Goal: Obtain resource: Obtain resource

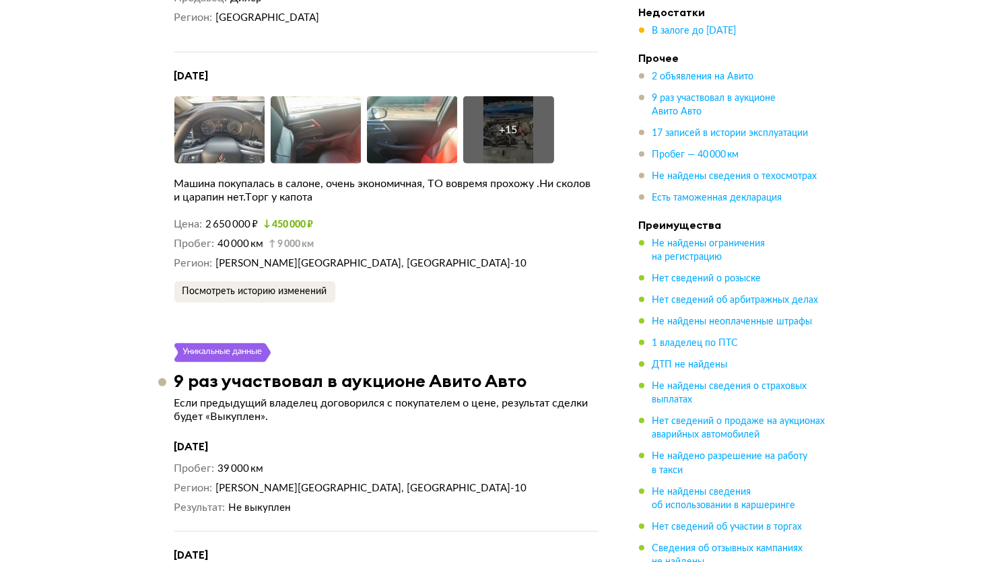
scroll to position [2204, 0]
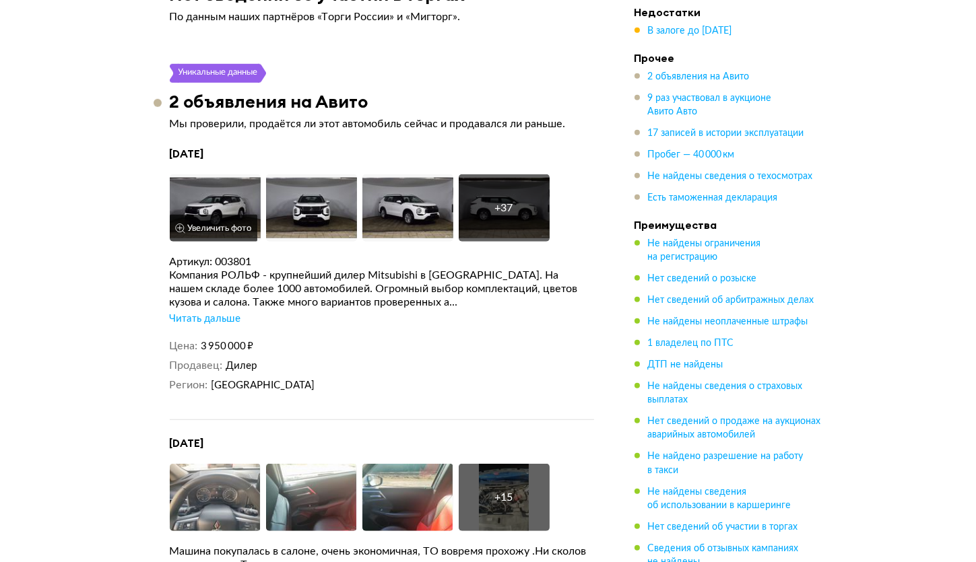
click at [220, 189] on img at bounding box center [215, 207] width 91 height 67
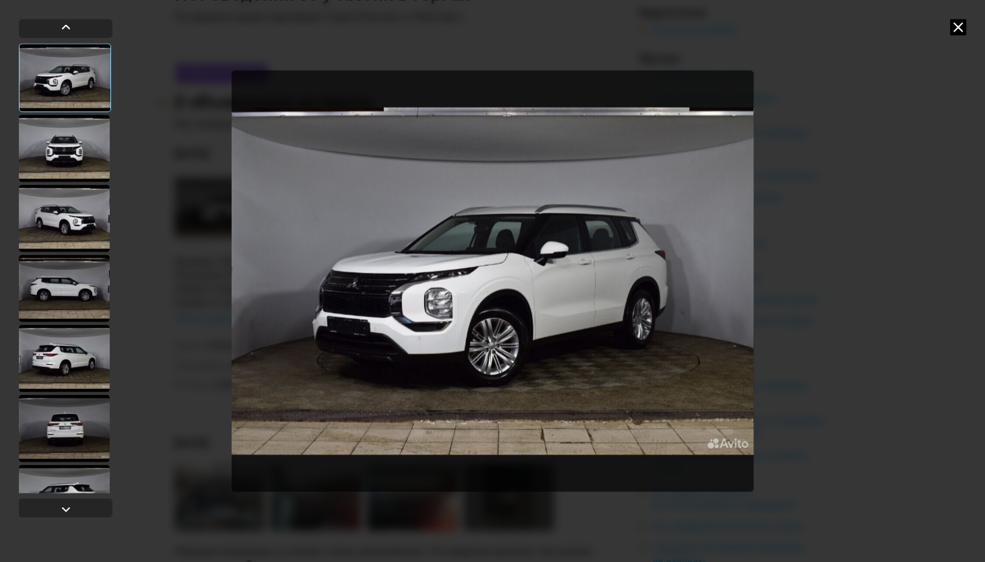
click at [82, 151] on div at bounding box center [64, 148] width 91 height 67
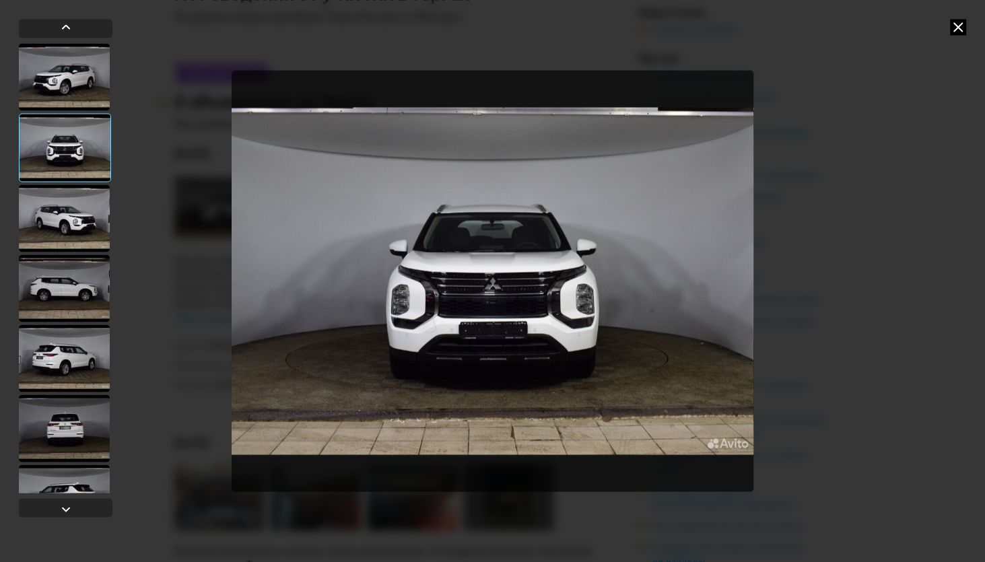
click at [74, 202] on div at bounding box center [64, 218] width 91 height 67
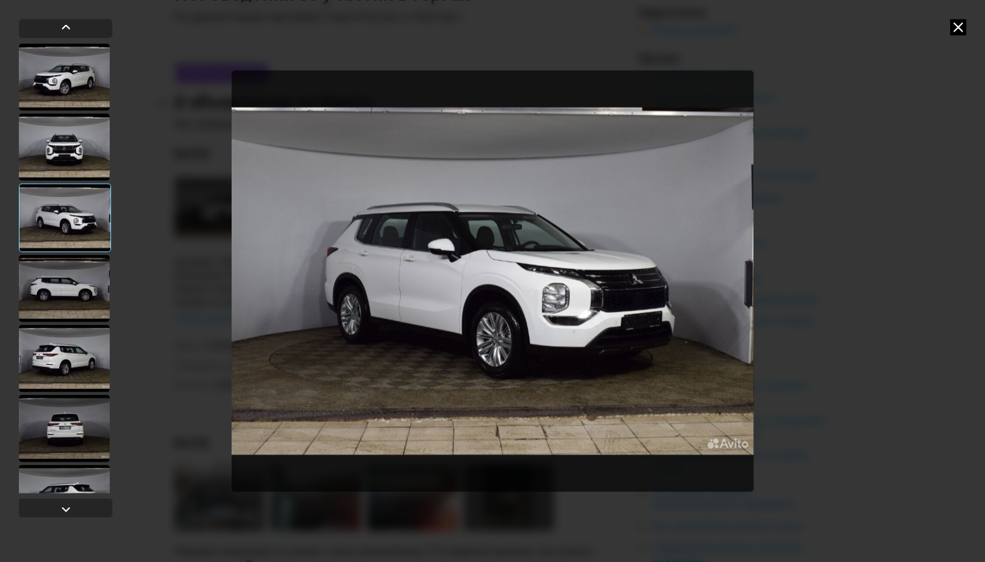
click at [66, 300] on div at bounding box center [64, 288] width 91 height 67
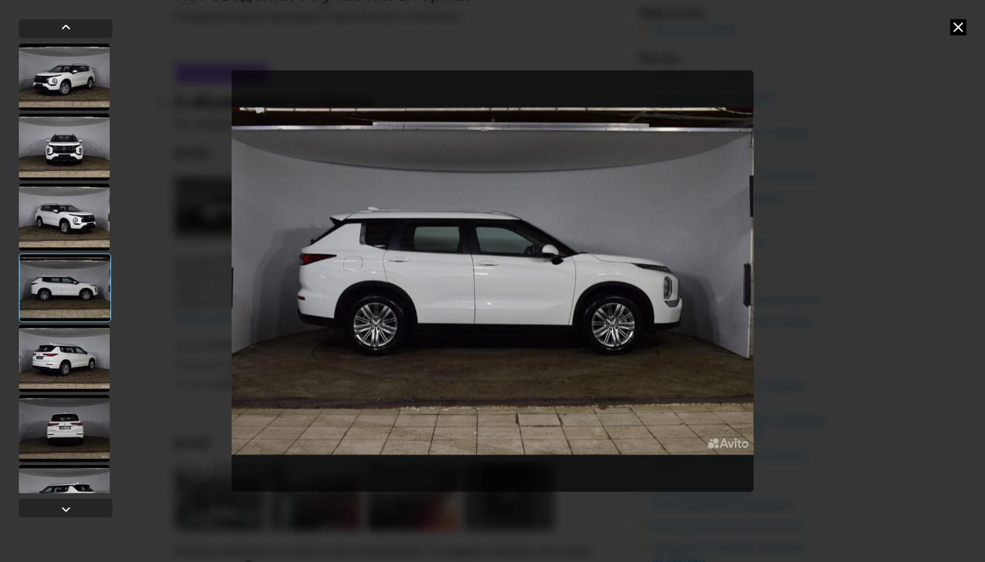
click at [86, 356] on div at bounding box center [64, 358] width 91 height 67
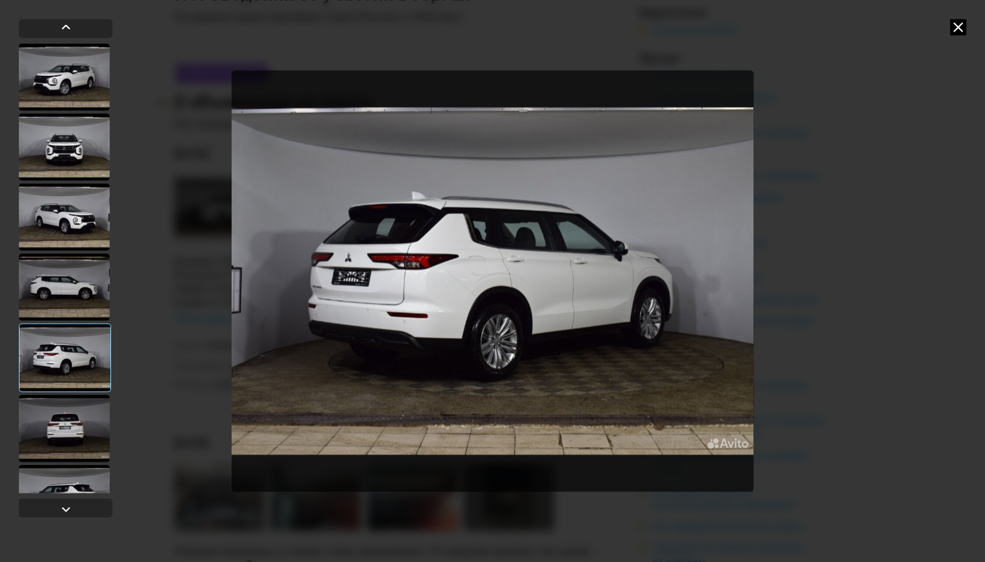
click at [79, 408] on div at bounding box center [64, 428] width 91 height 67
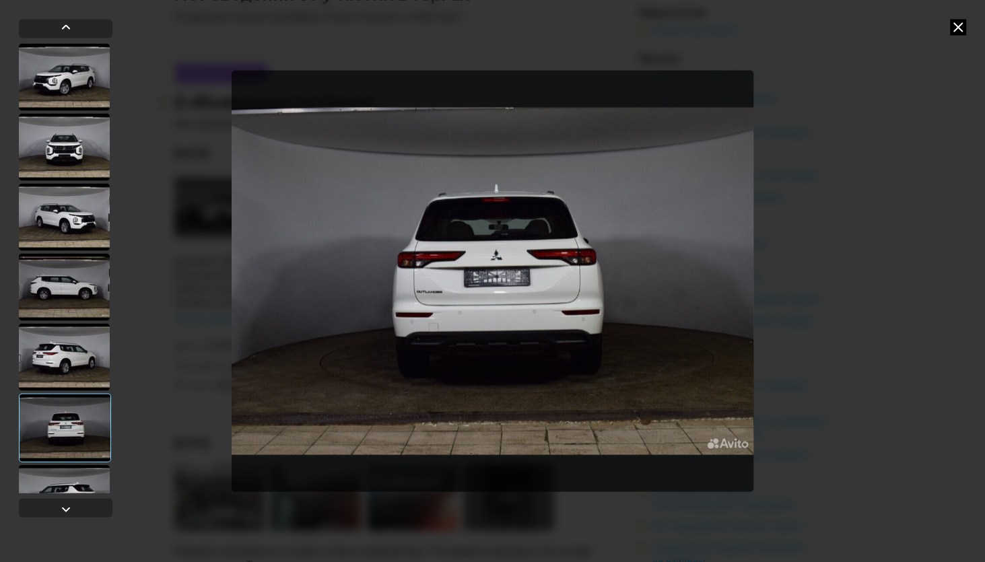
click at [86, 486] on div at bounding box center [64, 498] width 91 height 67
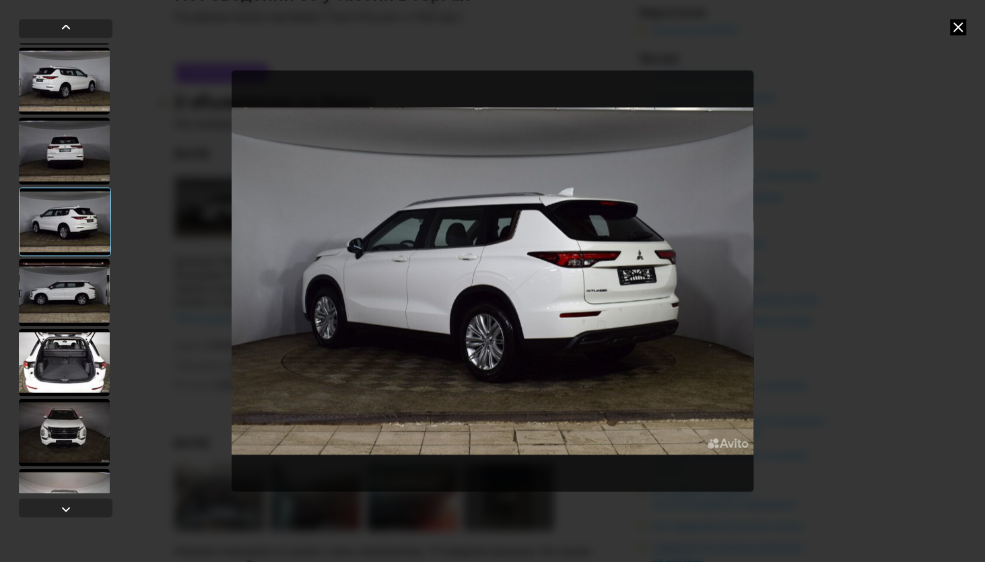
scroll to position [306, 0]
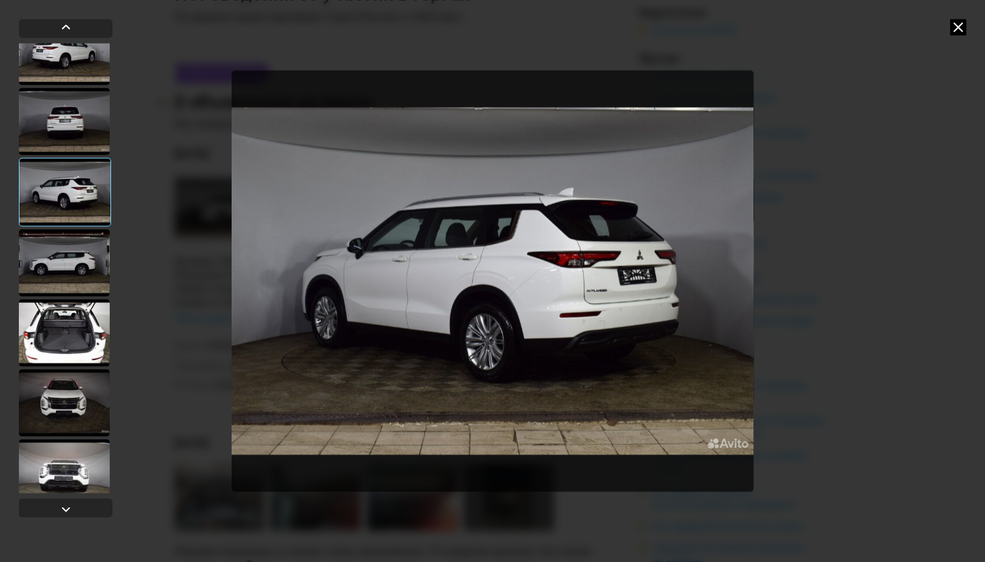
click at [69, 255] on div at bounding box center [64, 262] width 91 height 67
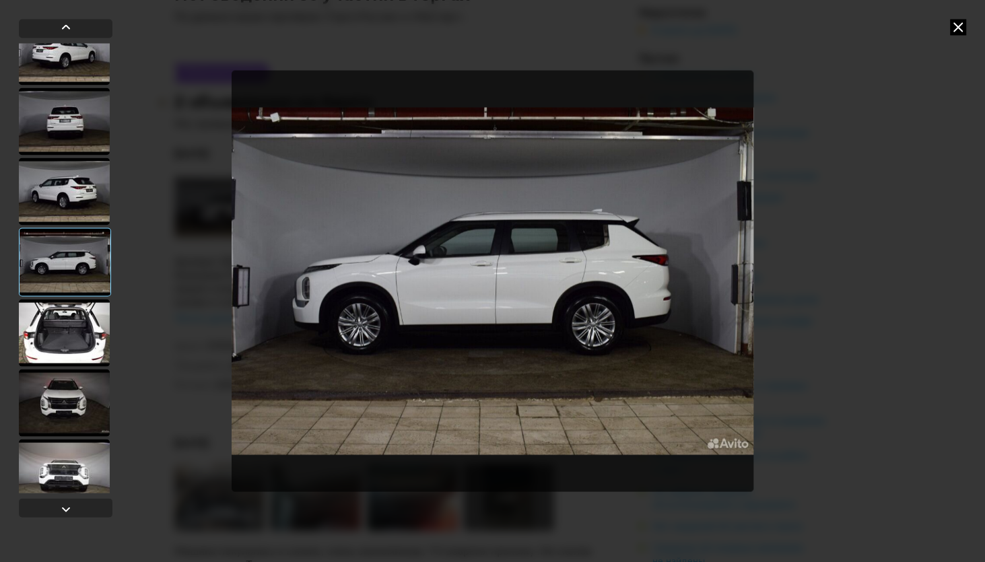
click at [67, 325] on div at bounding box center [64, 332] width 91 height 67
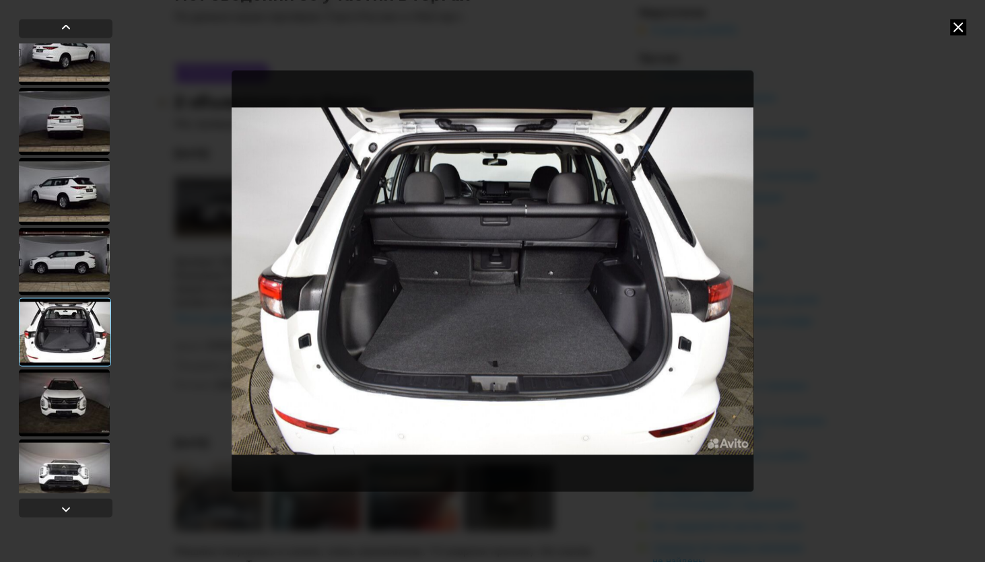
click at [43, 410] on div at bounding box center [64, 402] width 91 height 67
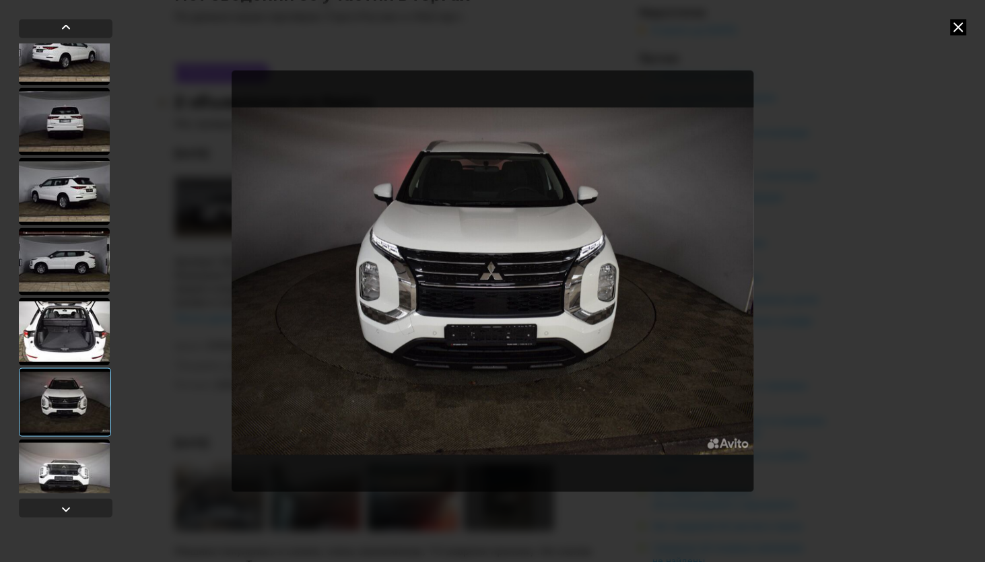
click at [71, 476] on div at bounding box center [64, 472] width 91 height 67
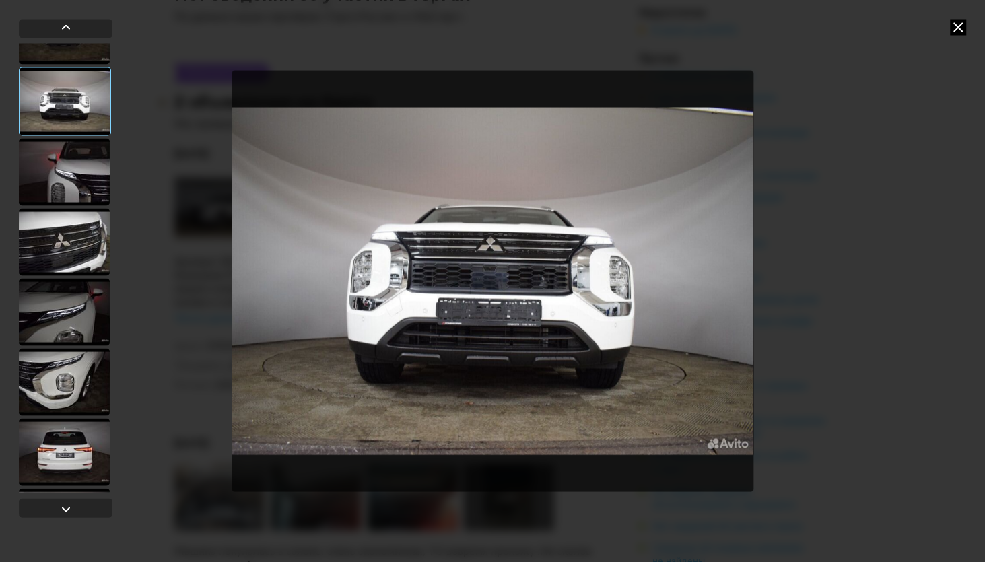
scroll to position [674, 0]
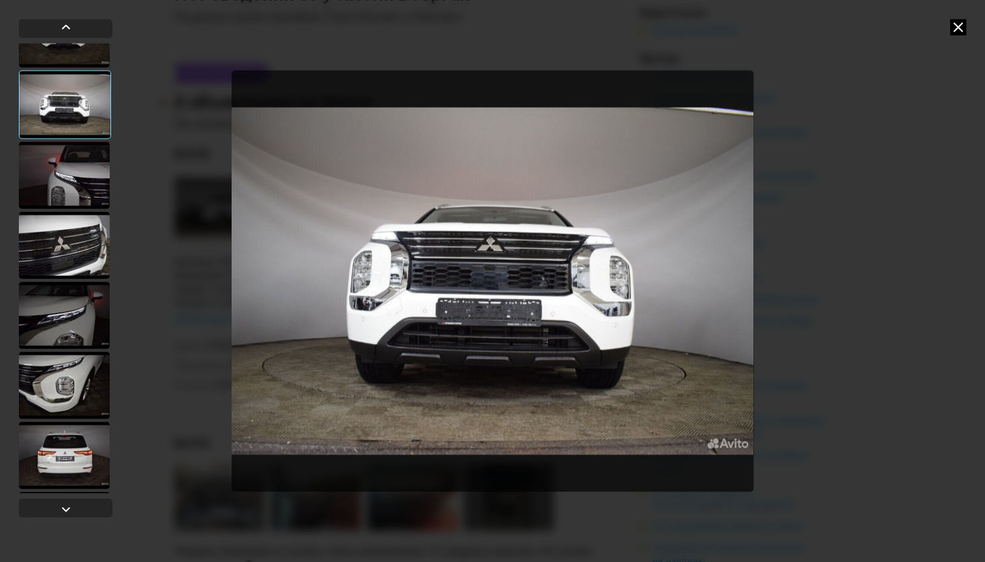
click at [106, 180] on div at bounding box center [64, 174] width 91 height 67
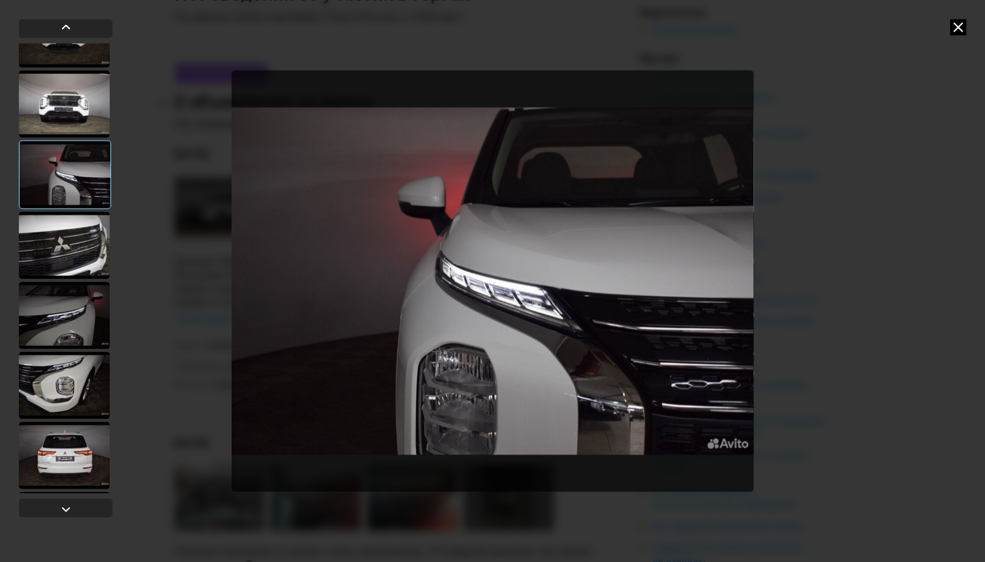
click at [91, 245] on div at bounding box center [64, 245] width 91 height 67
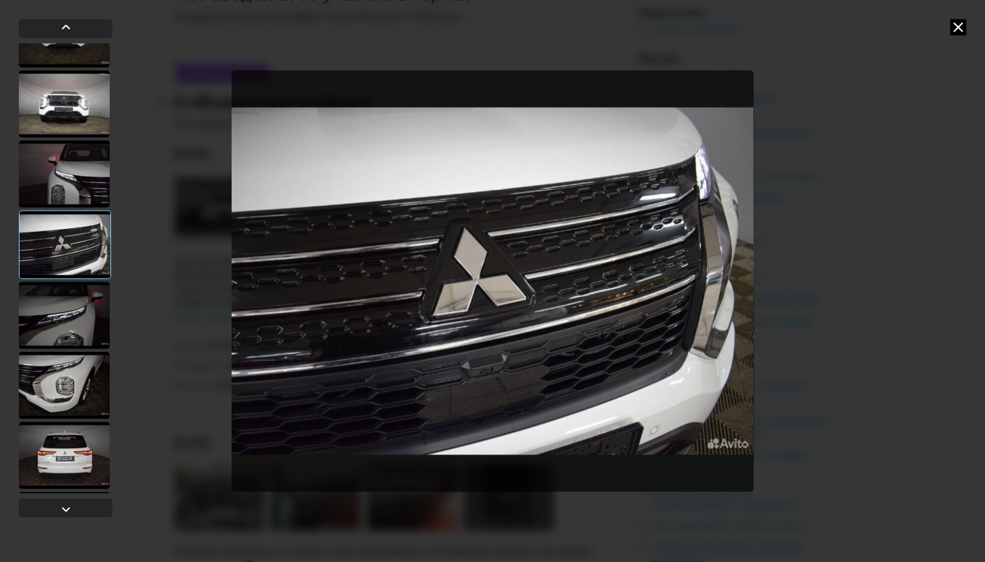
click at [61, 309] on div at bounding box center [64, 315] width 91 height 67
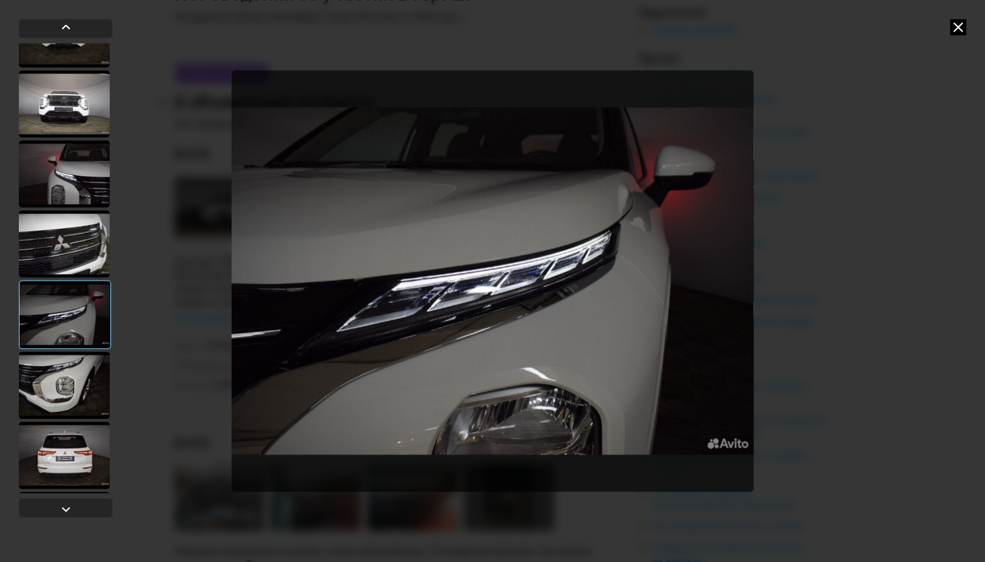
click at [65, 397] on div at bounding box center [64, 385] width 91 height 67
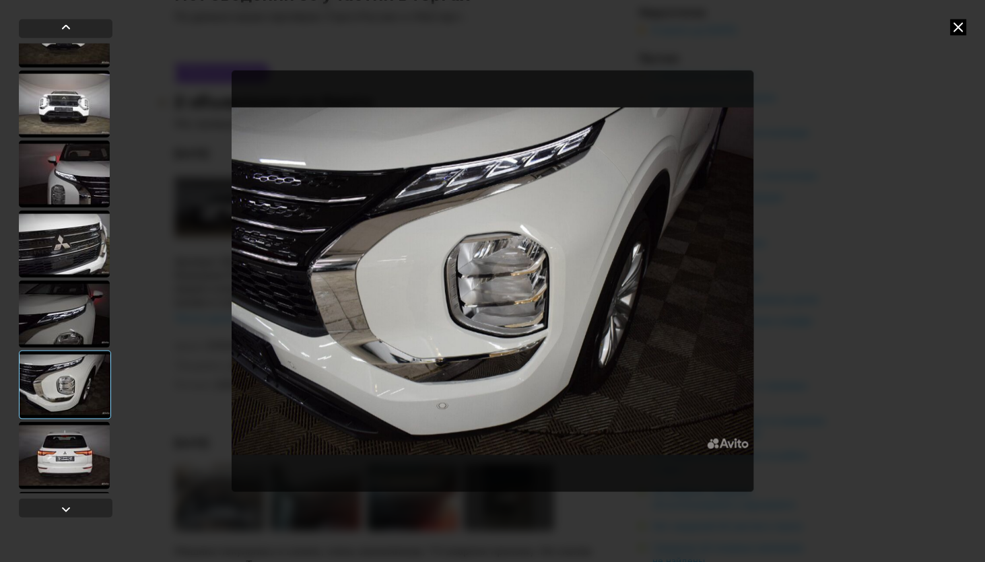
click at [53, 454] on div at bounding box center [64, 455] width 91 height 67
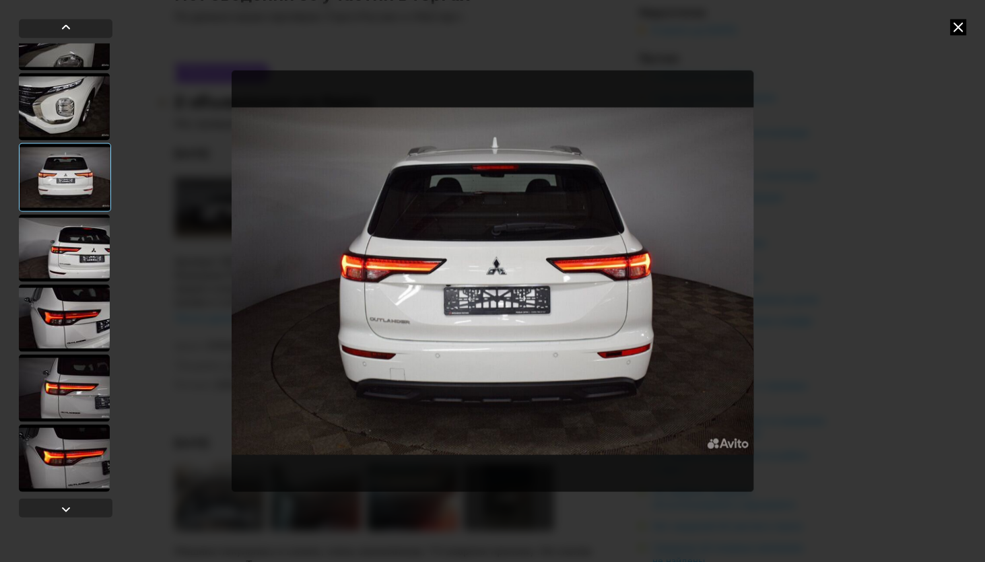
scroll to position [979, 0]
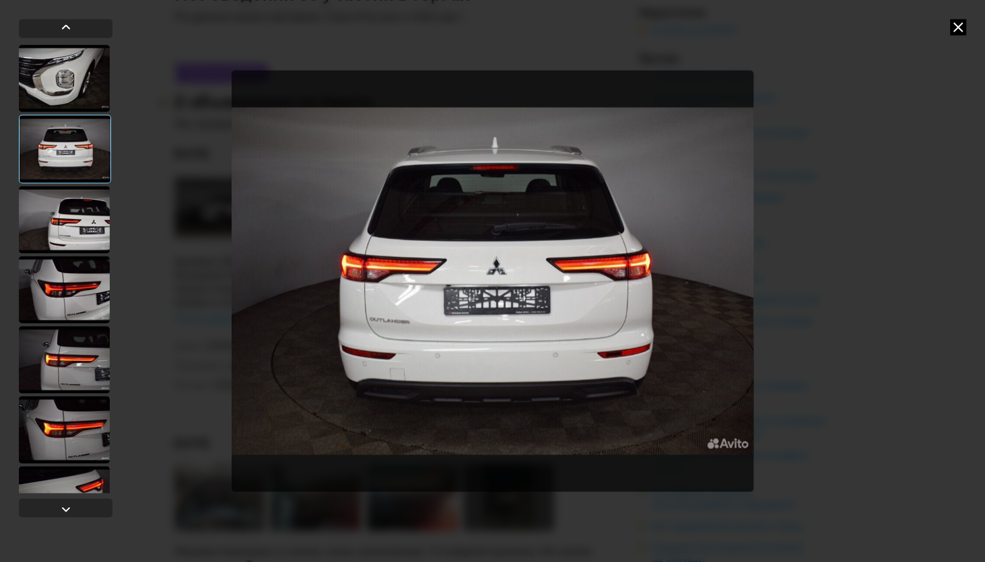
click at [87, 203] on div at bounding box center [64, 219] width 91 height 67
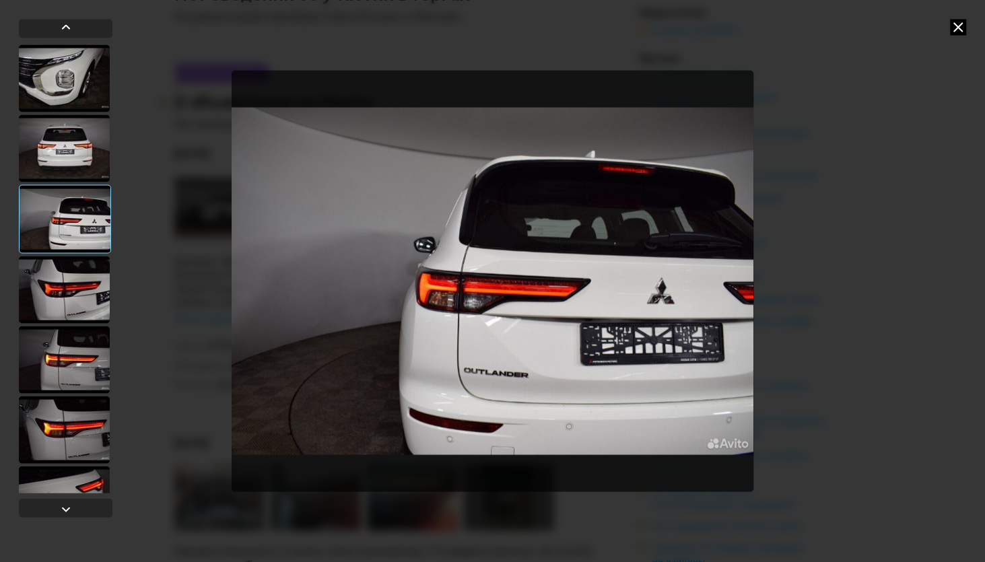
click at [73, 284] on div at bounding box center [64, 289] width 91 height 67
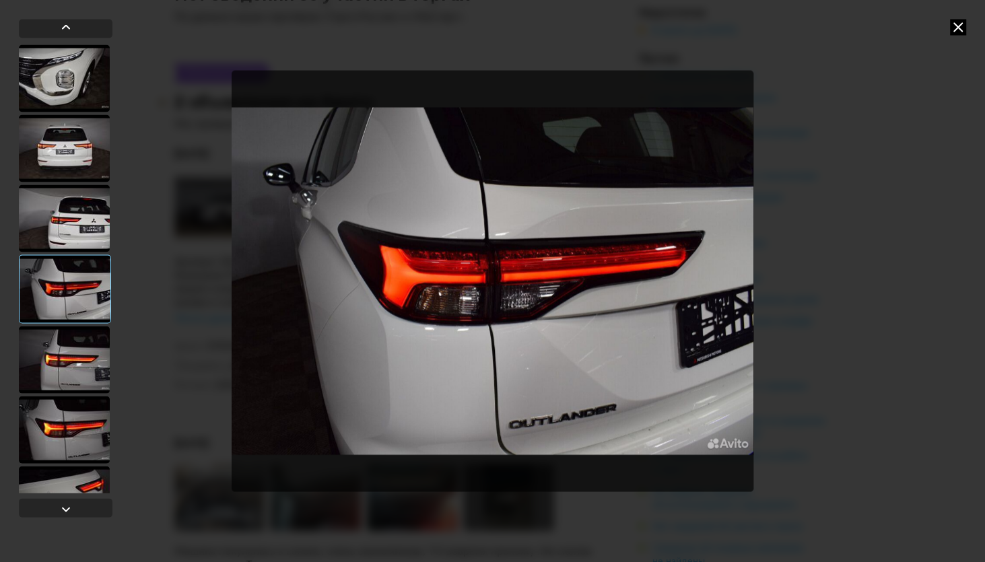
click at [61, 383] on div at bounding box center [64, 359] width 91 height 67
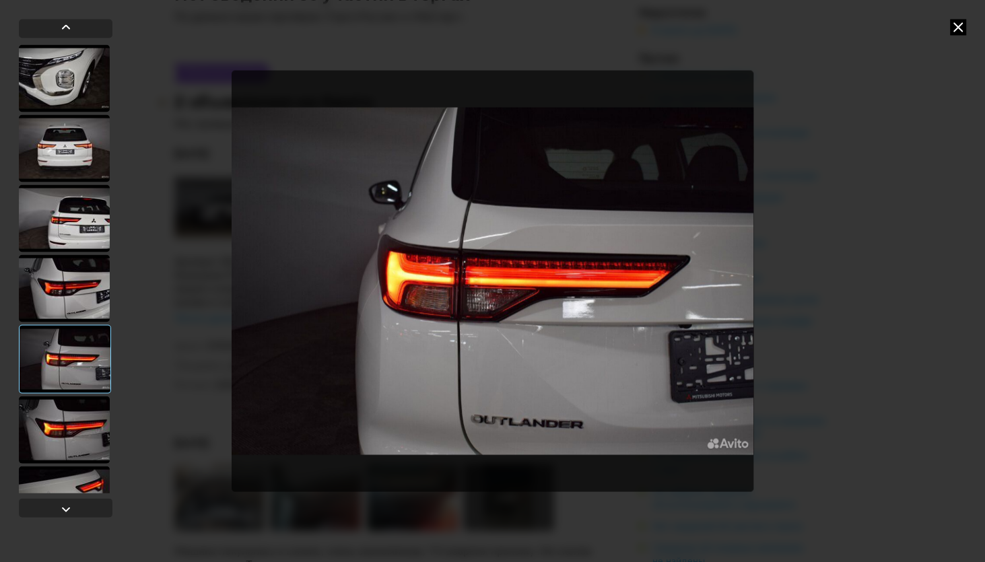
click at [67, 423] on div at bounding box center [64, 429] width 91 height 67
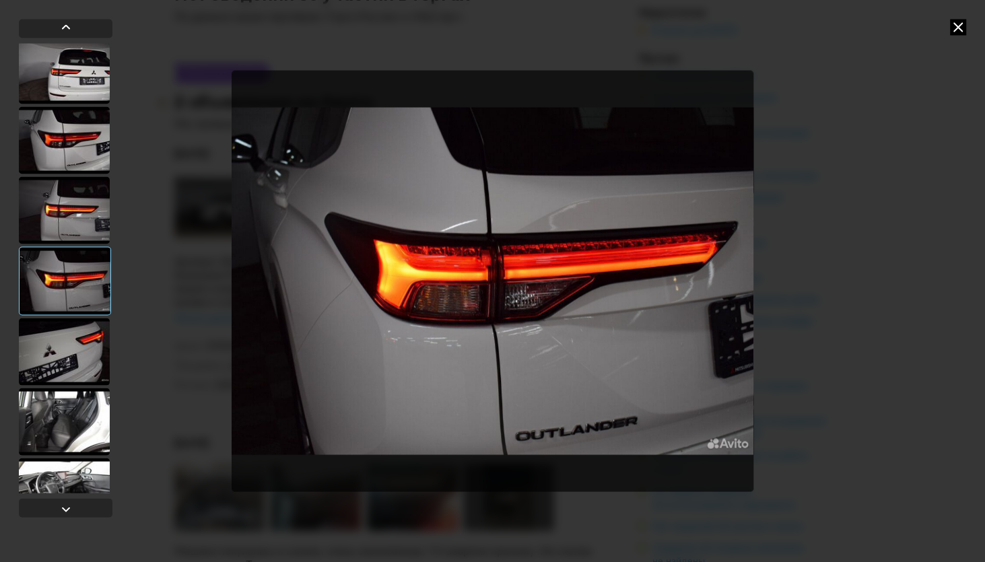
scroll to position [1163, 0]
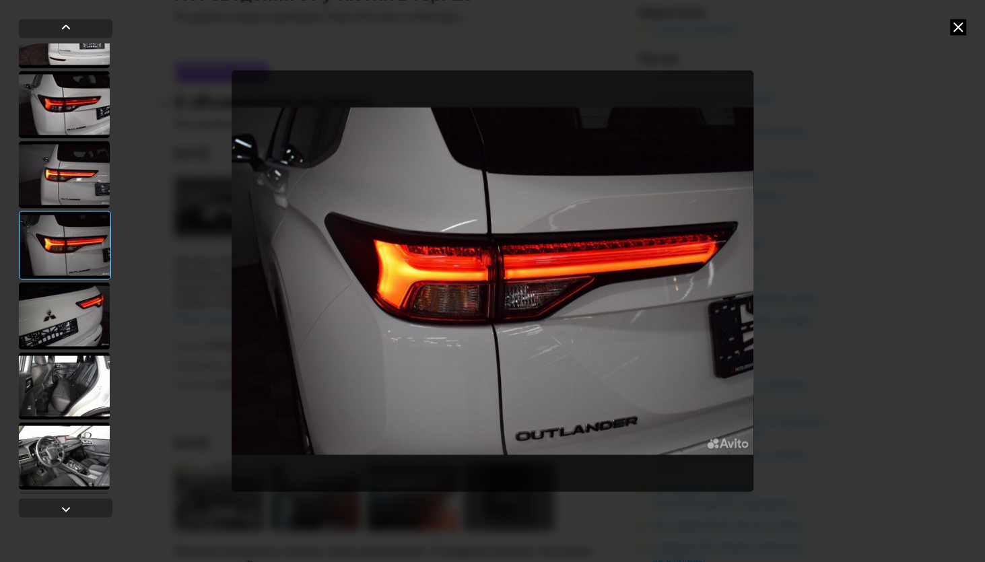
click at [75, 317] on div at bounding box center [64, 315] width 91 height 67
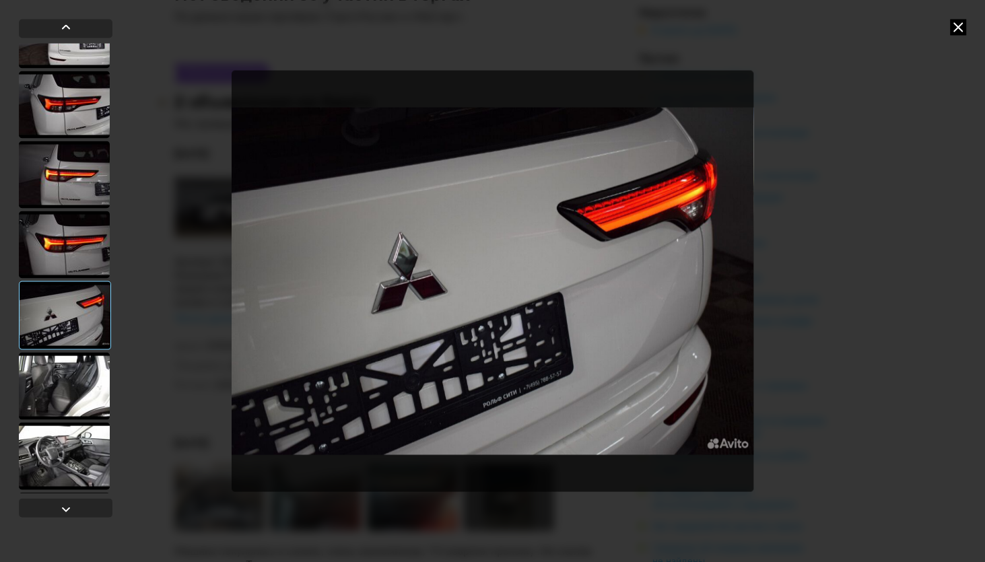
click at [86, 387] on div at bounding box center [64, 385] width 91 height 67
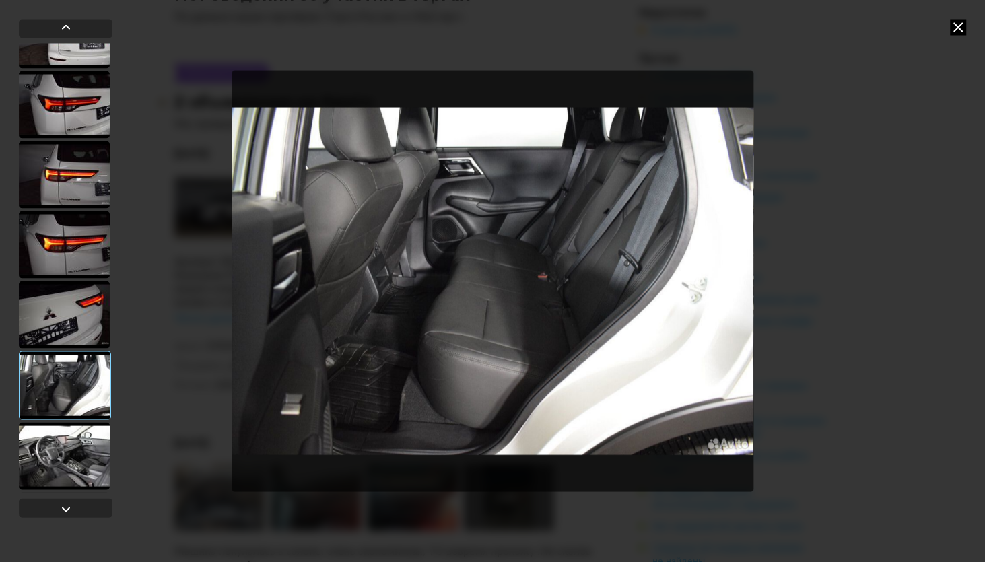
click at [79, 449] on div at bounding box center [64, 455] width 91 height 67
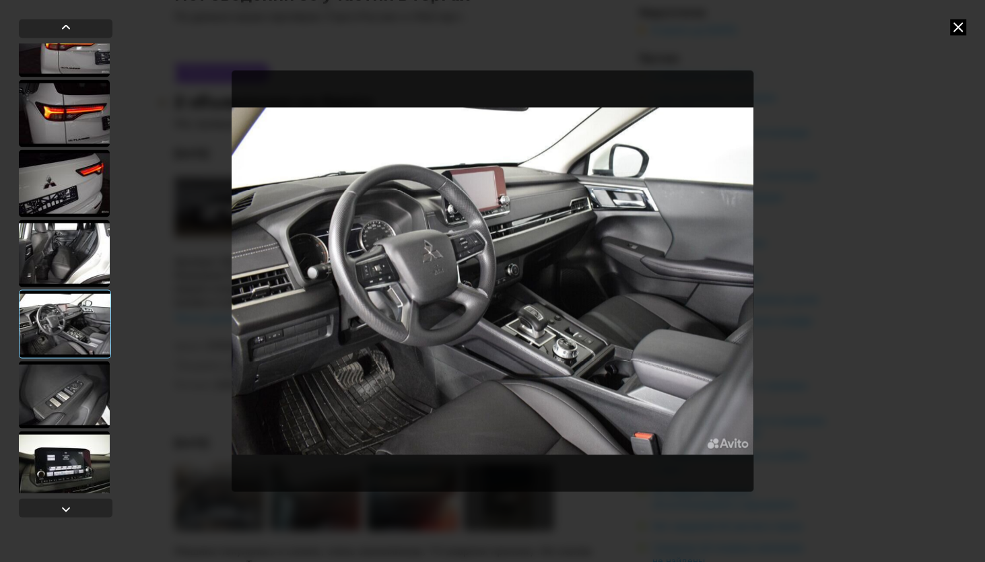
scroll to position [1408, 0]
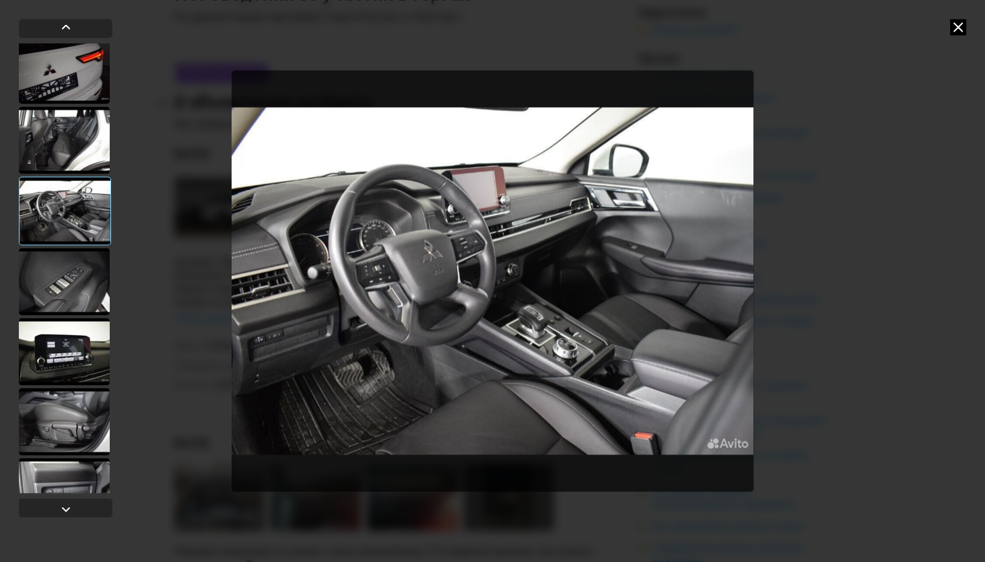
click at [82, 300] on div at bounding box center [64, 281] width 91 height 67
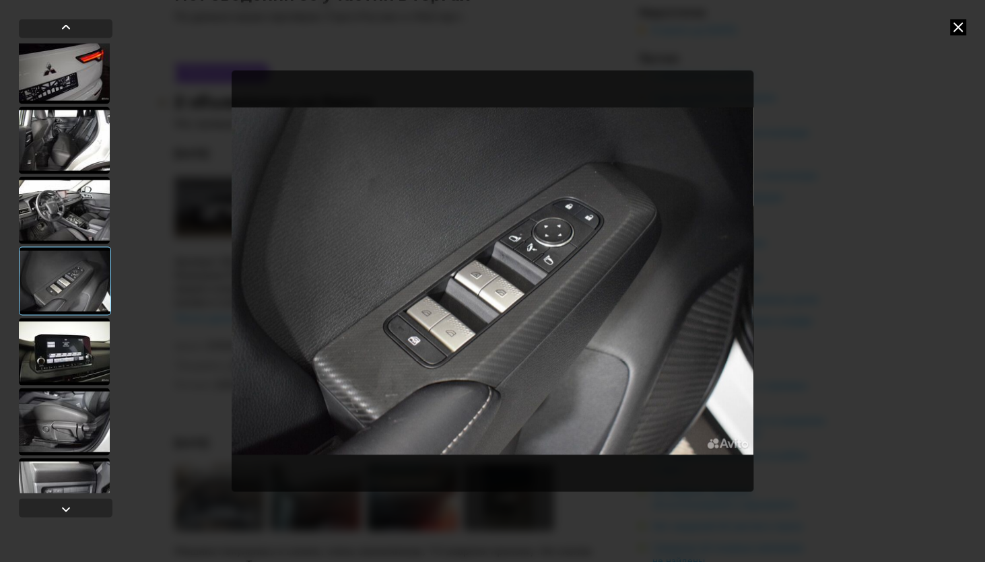
click at [77, 364] on div at bounding box center [64, 351] width 91 height 67
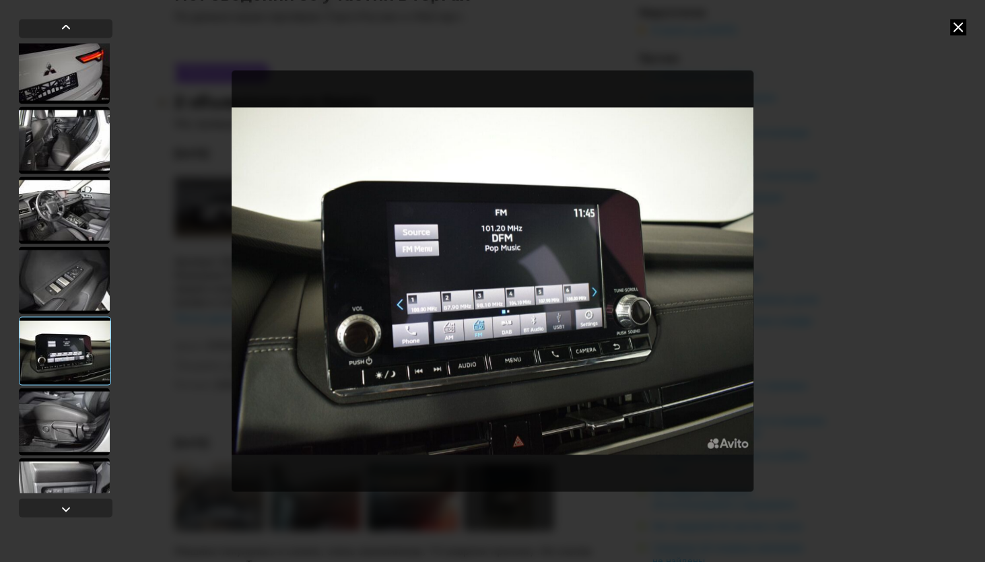
click at [68, 413] on div at bounding box center [64, 421] width 91 height 67
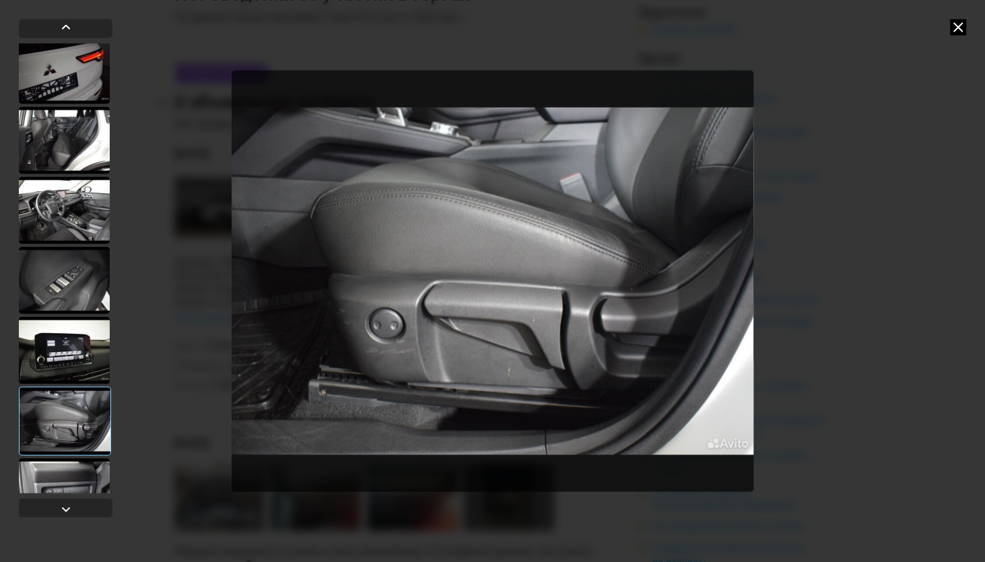
click at [86, 321] on div at bounding box center [64, 350] width 91 height 67
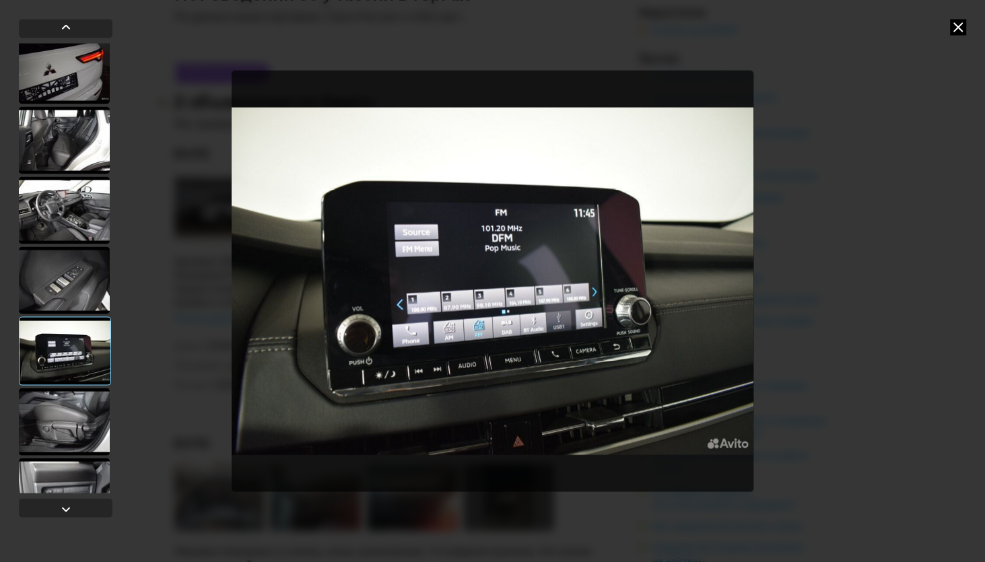
click at [60, 398] on div at bounding box center [64, 421] width 91 height 67
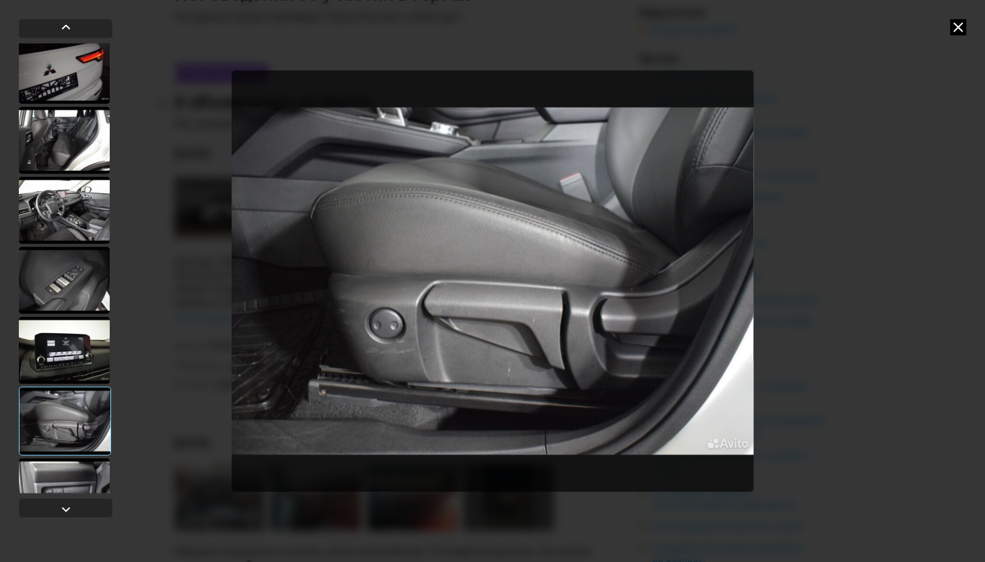
click at [77, 469] on div at bounding box center [64, 491] width 91 height 67
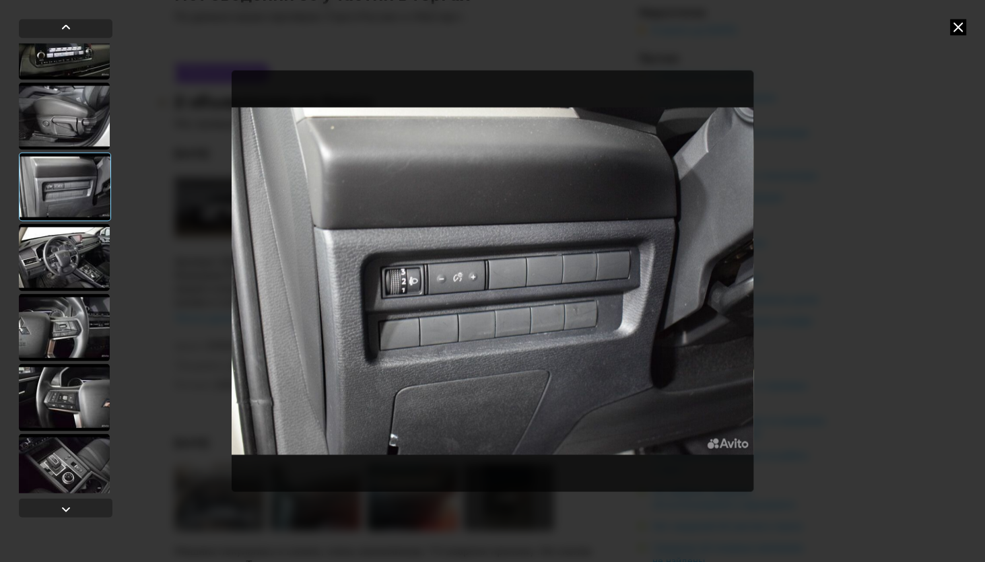
scroll to position [1714, 0]
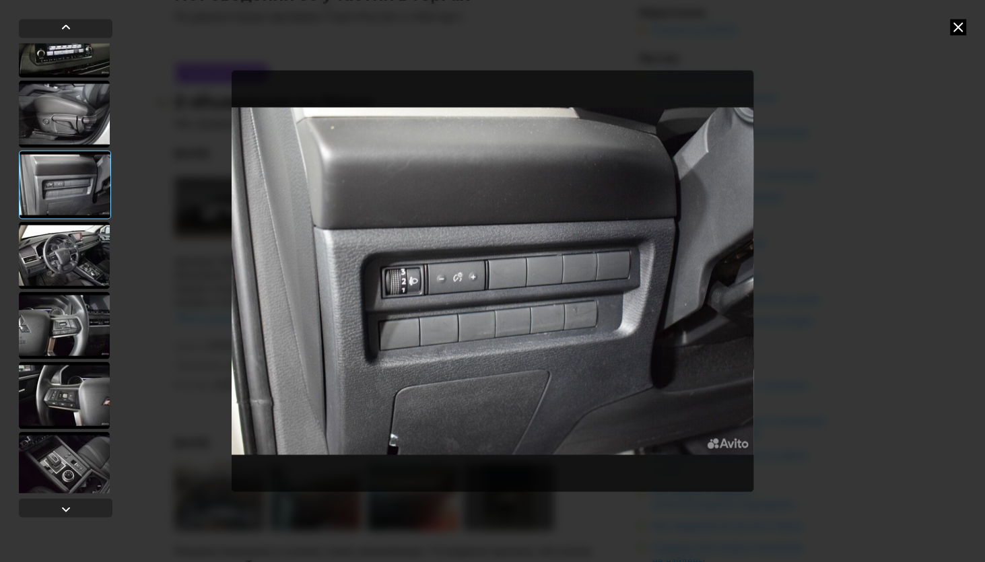
click at [46, 259] on div at bounding box center [64, 255] width 91 height 67
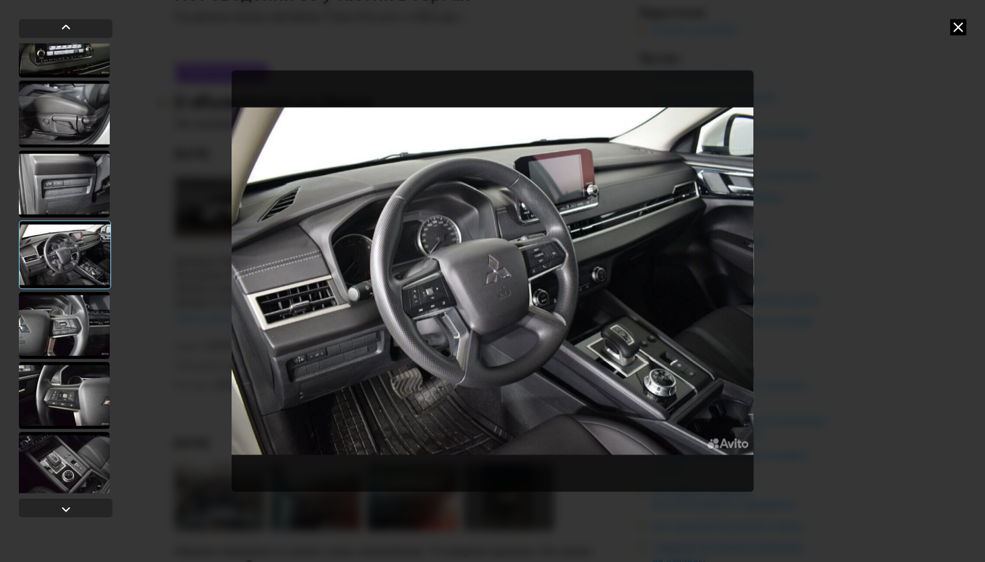
click at [75, 191] on div at bounding box center [64, 183] width 91 height 67
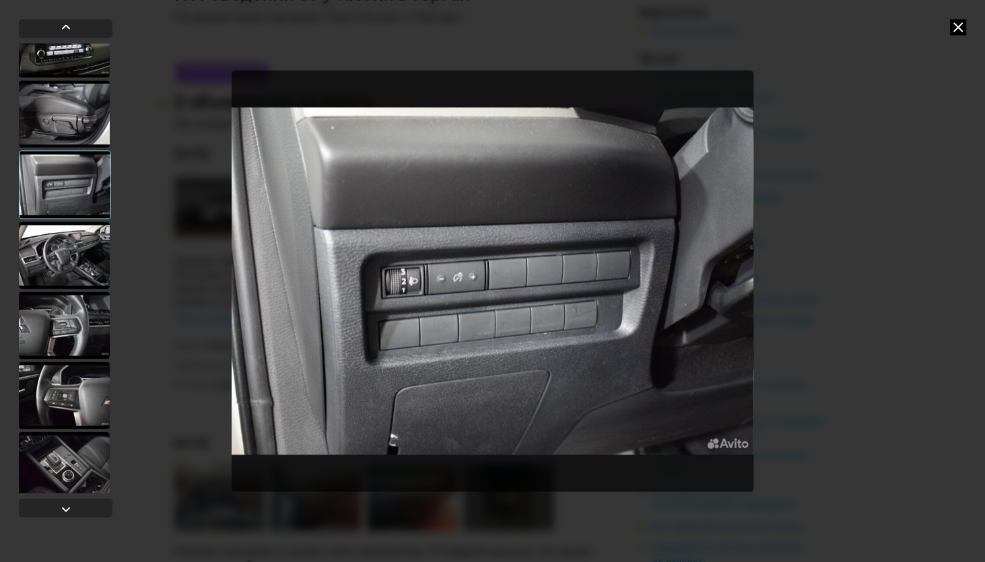
click at [71, 313] on div at bounding box center [64, 325] width 91 height 67
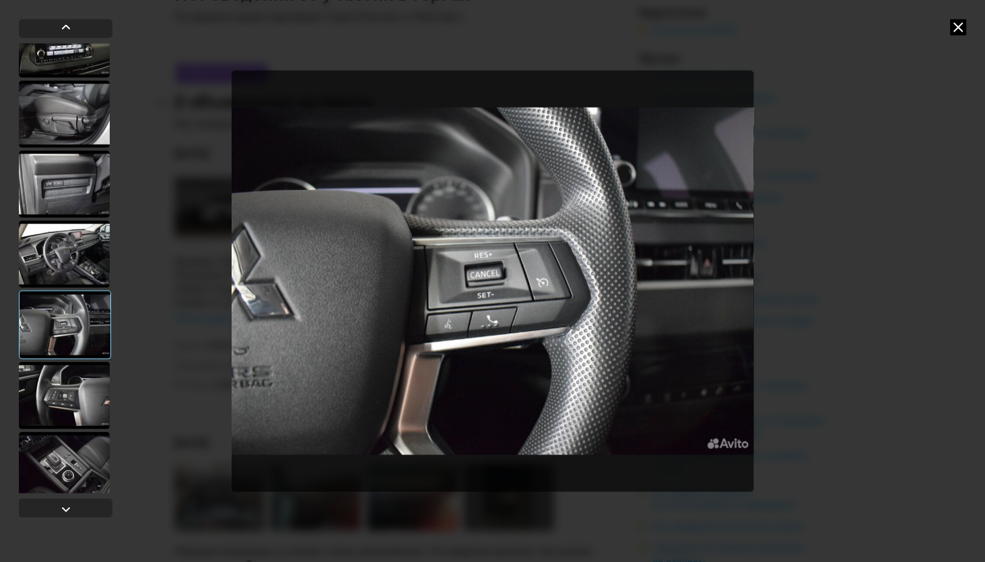
click at [58, 395] on div at bounding box center [64, 395] width 91 height 67
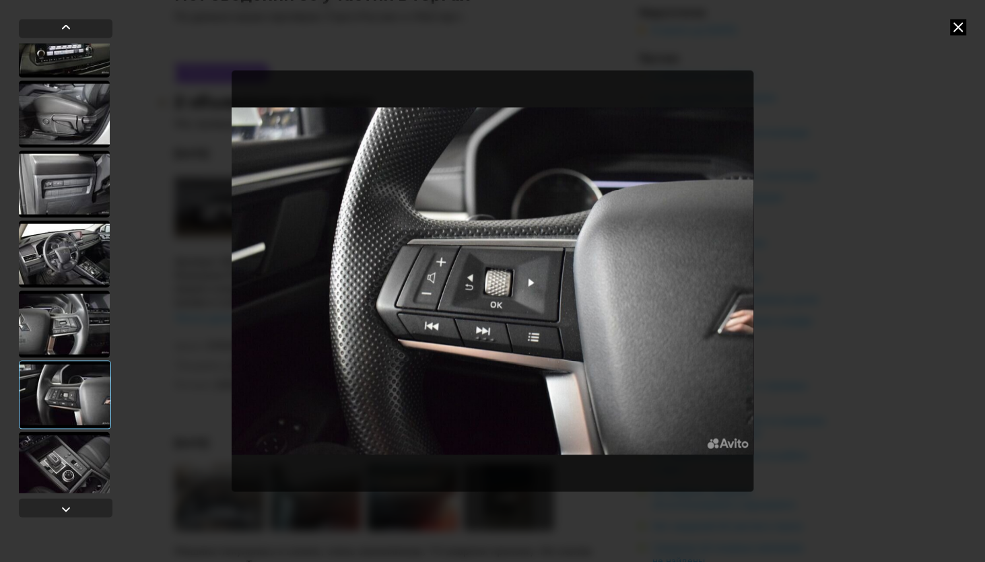
click at [67, 470] on div at bounding box center [64, 465] width 91 height 67
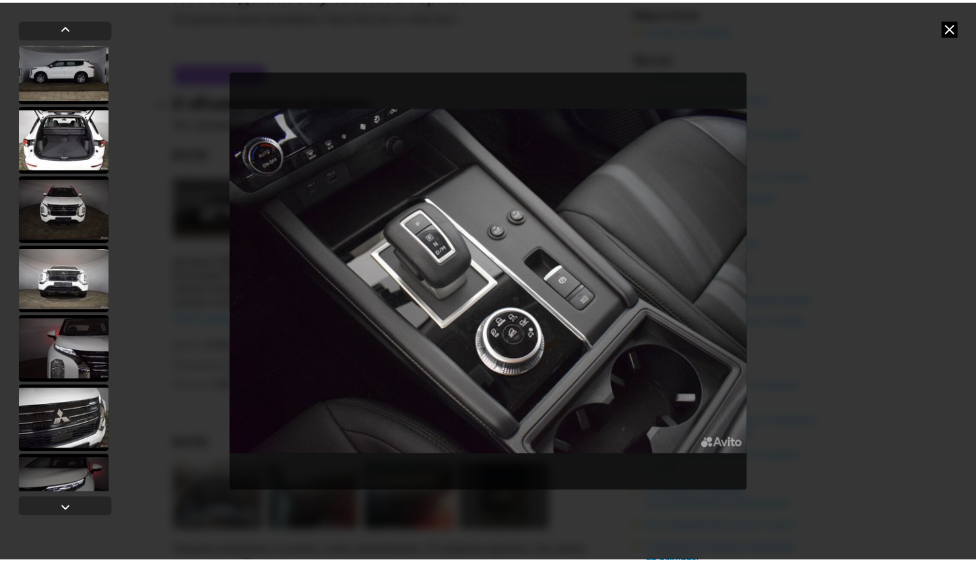
scroll to position [332, 0]
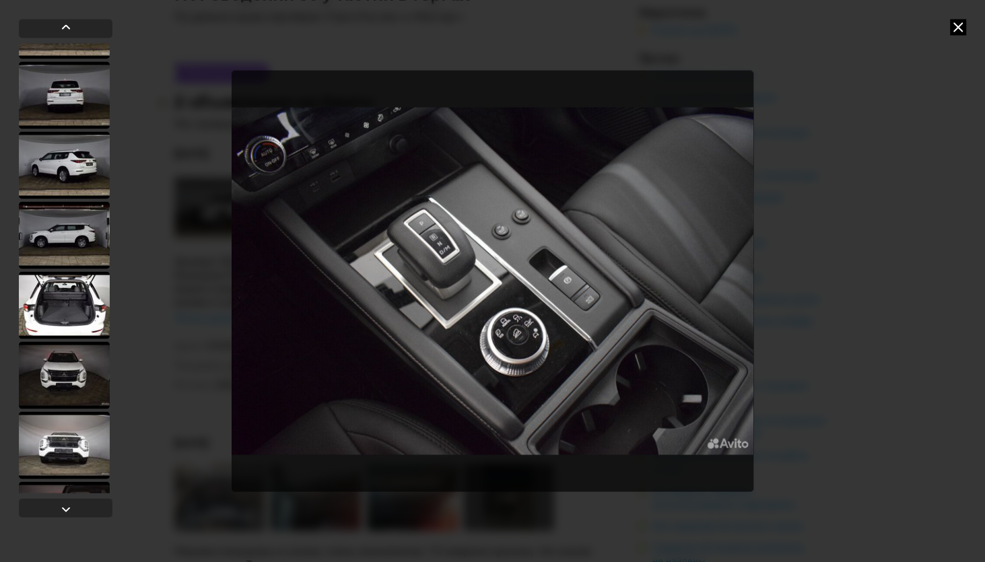
click at [959, 28] on icon at bounding box center [958, 27] width 16 height 16
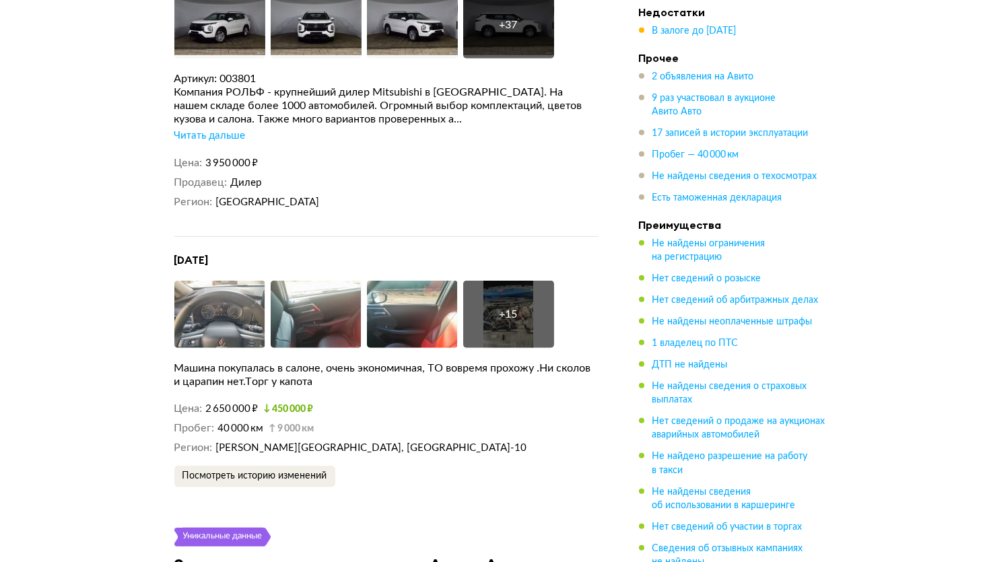
scroll to position [2388, 0]
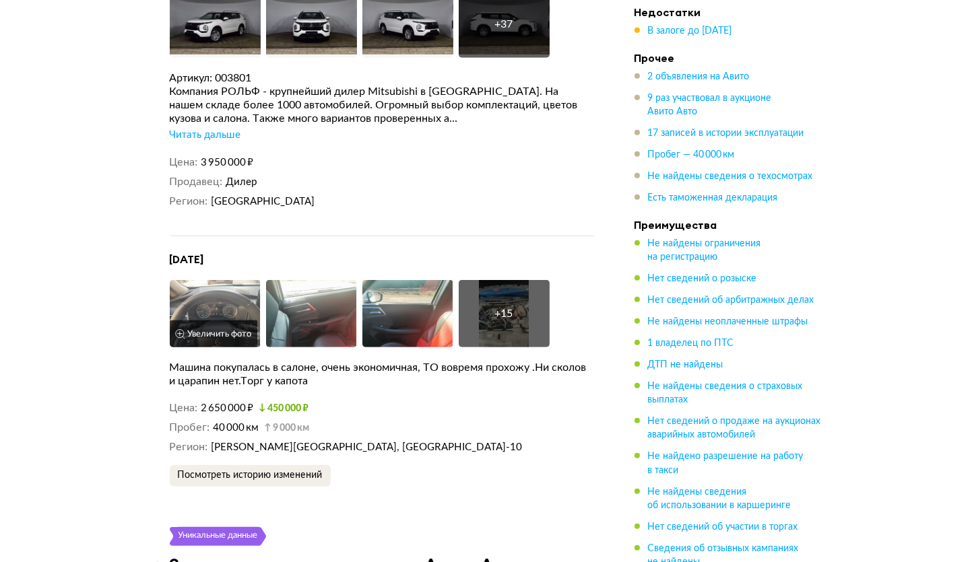
click at [216, 281] on img at bounding box center [215, 313] width 91 height 67
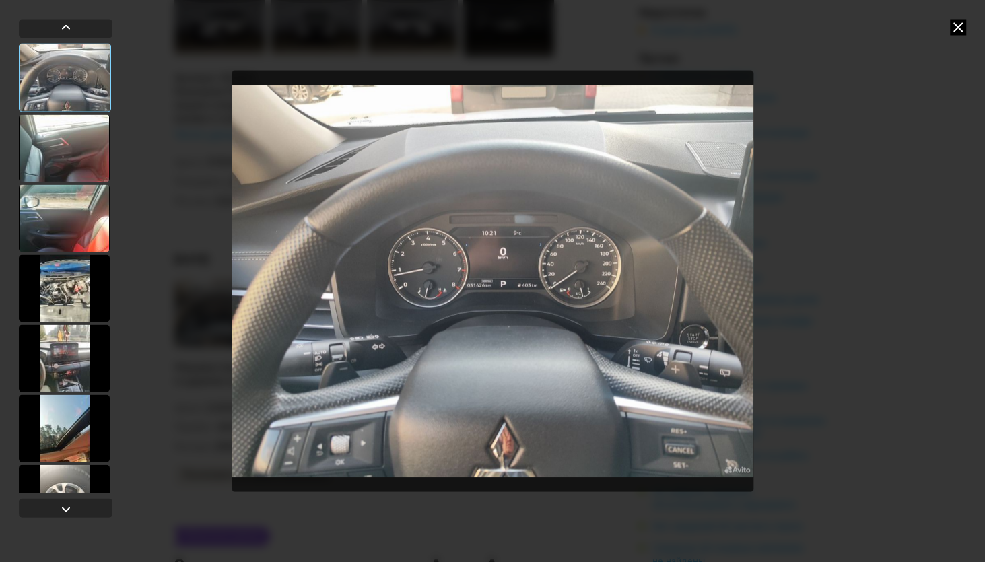
click at [73, 148] on div at bounding box center [64, 148] width 91 height 67
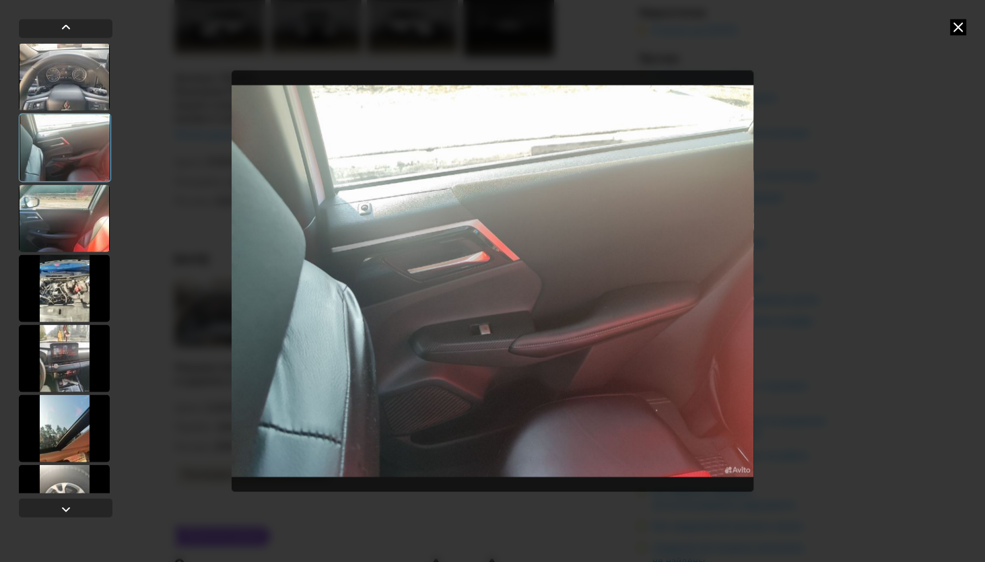
click at [79, 224] on div at bounding box center [64, 218] width 91 height 67
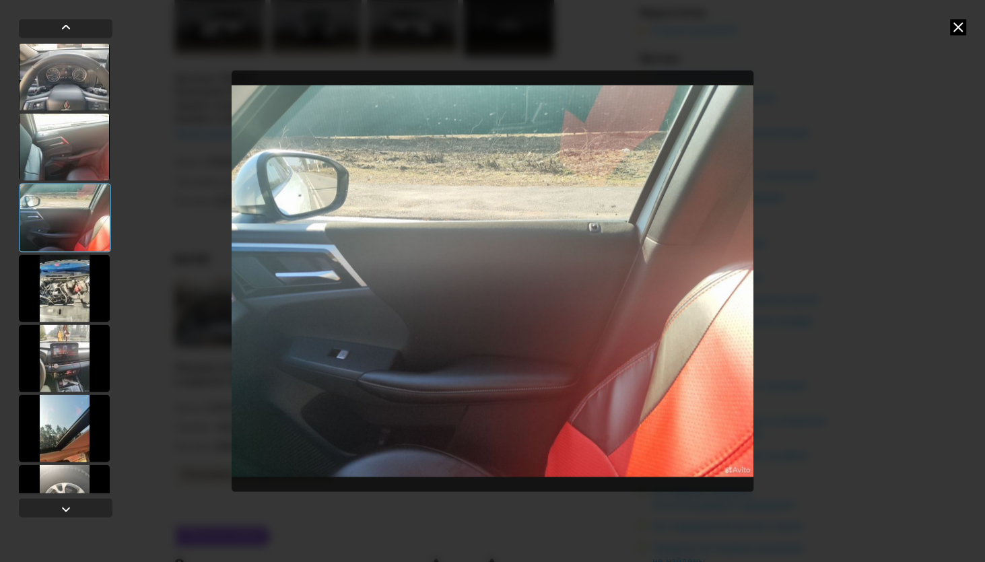
click at [82, 275] on div at bounding box center [64, 288] width 91 height 67
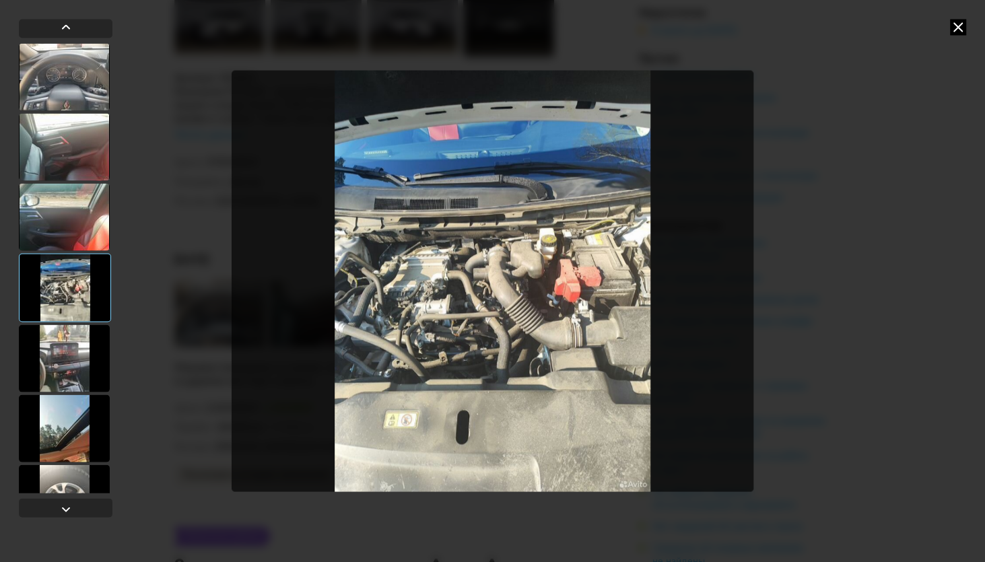
click at [73, 361] on div at bounding box center [64, 358] width 91 height 67
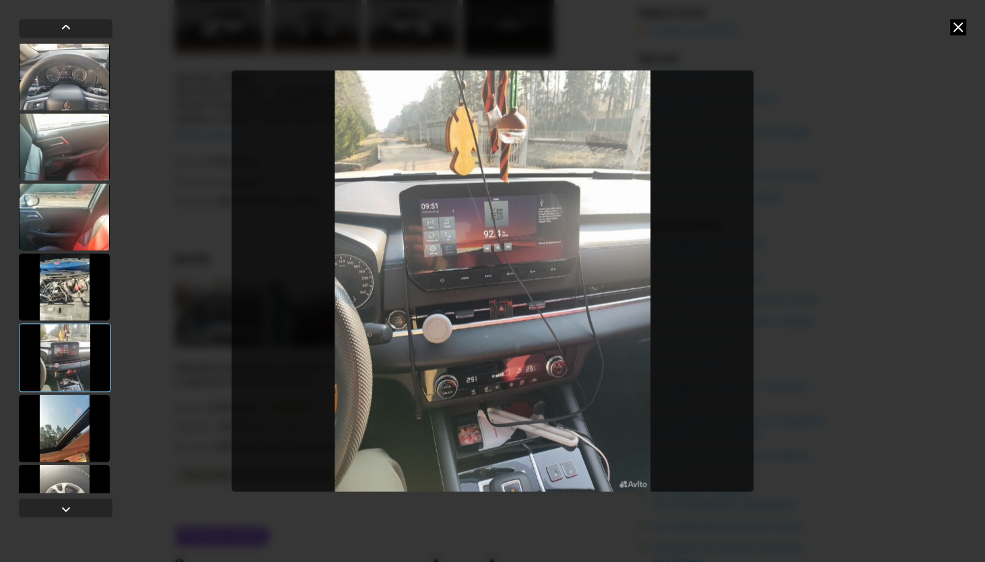
click at [573, 471] on img "Go to Slide 5" at bounding box center [493, 281] width 522 height 422
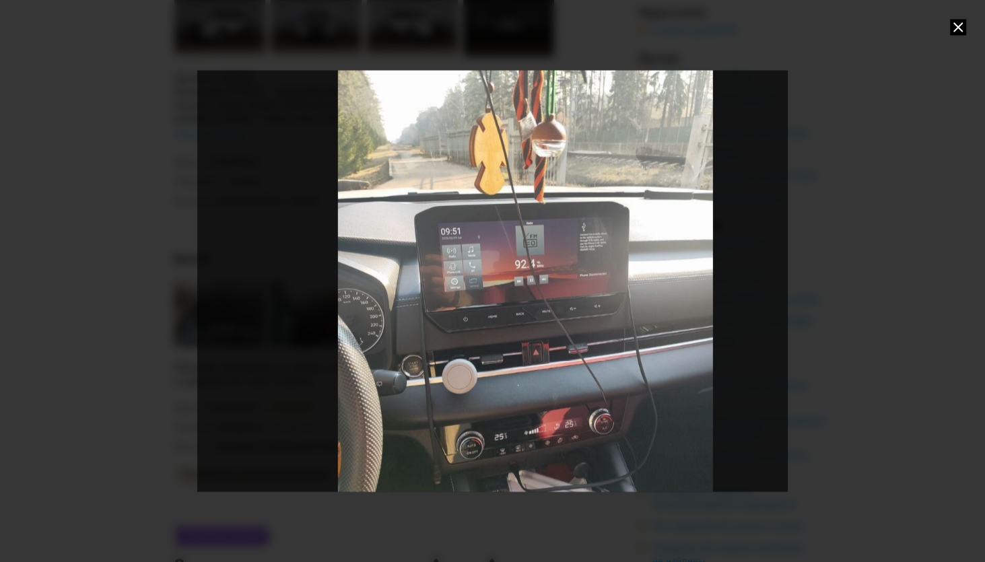
click at [580, 391] on div "Go to Slide 5" at bounding box center [525, 320] width 701 height 500
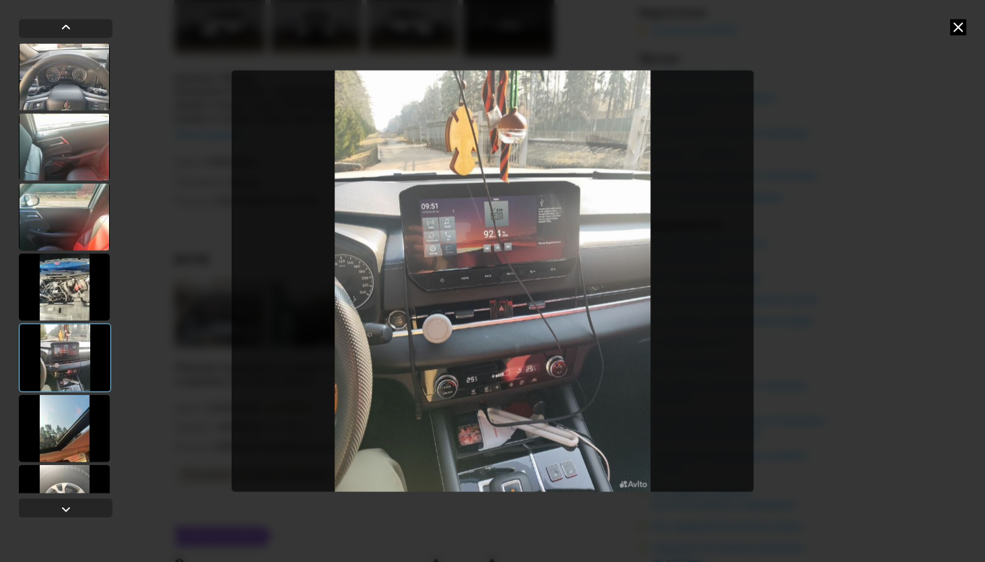
click at [580, 401] on img "Go to Slide 5" at bounding box center [493, 281] width 522 height 422
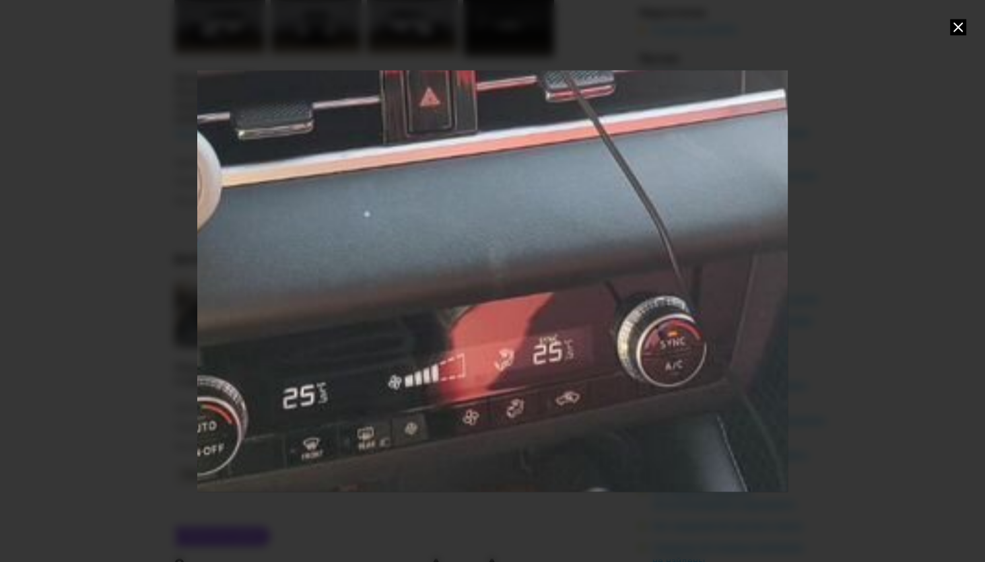
drag, startPoint x: 580, startPoint y: 406, endPoint x: 552, endPoint y: 145, distance: 261.5
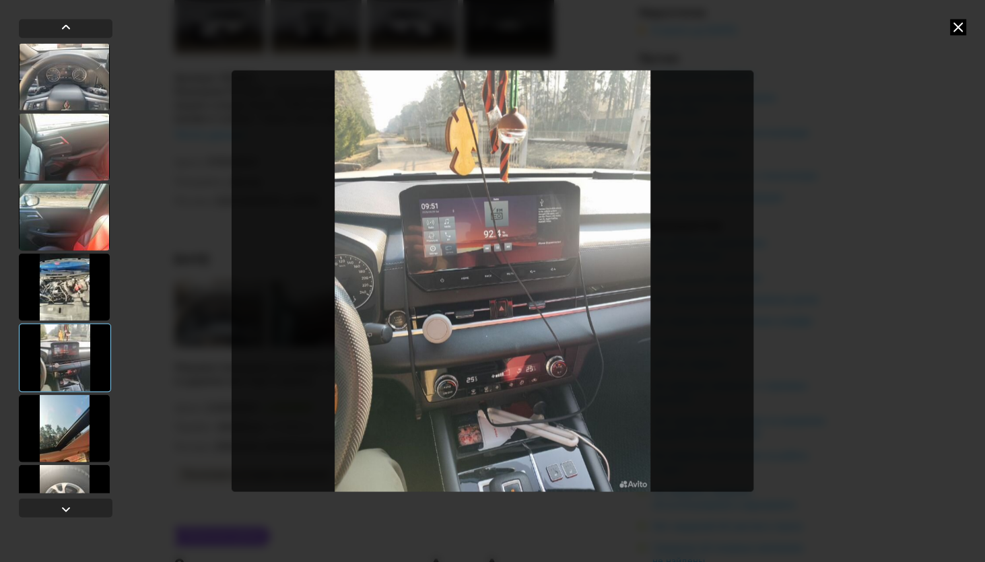
click at [574, 472] on img "Go to Slide 5" at bounding box center [493, 281] width 522 height 422
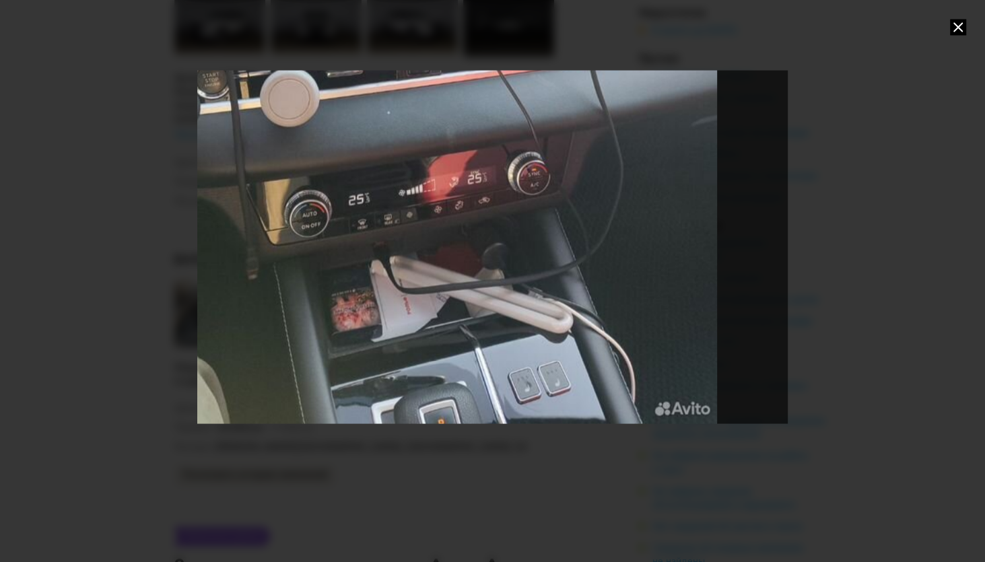
drag, startPoint x: 574, startPoint y: 472, endPoint x: 482, endPoint y: 132, distance: 351.8
click at [482, 132] on div "Go to Slide 5" at bounding box center [400, 2] width 1183 height 844
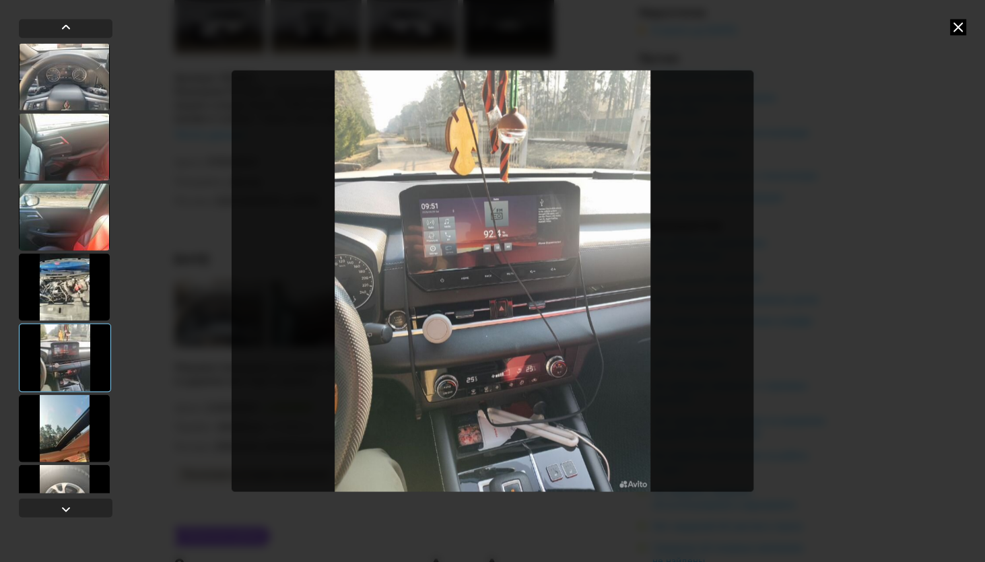
click at [954, 21] on icon at bounding box center [958, 27] width 16 height 16
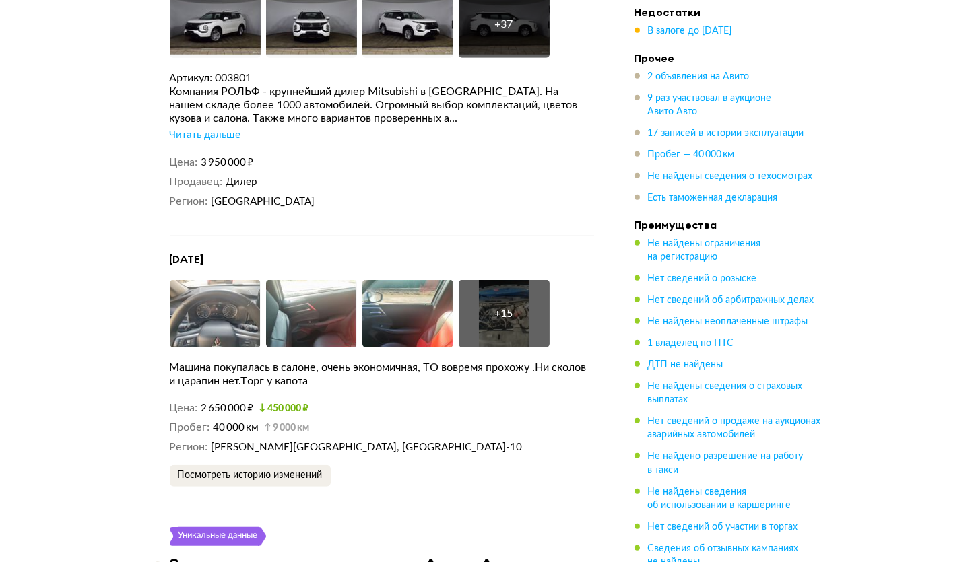
click at [502, 289] on div "+ 15" at bounding box center [504, 313] width 91 height 67
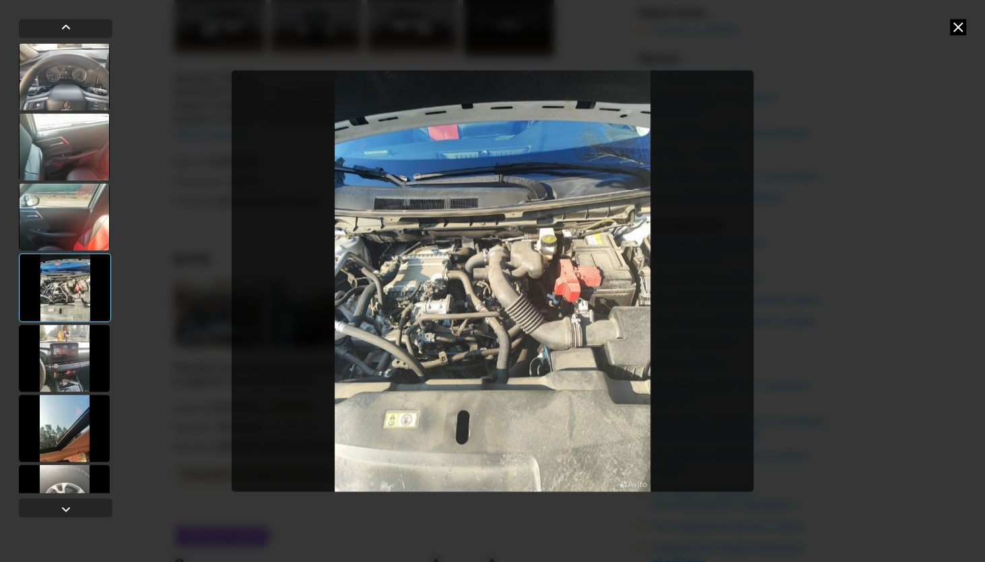
click at [74, 336] on div at bounding box center [64, 358] width 91 height 67
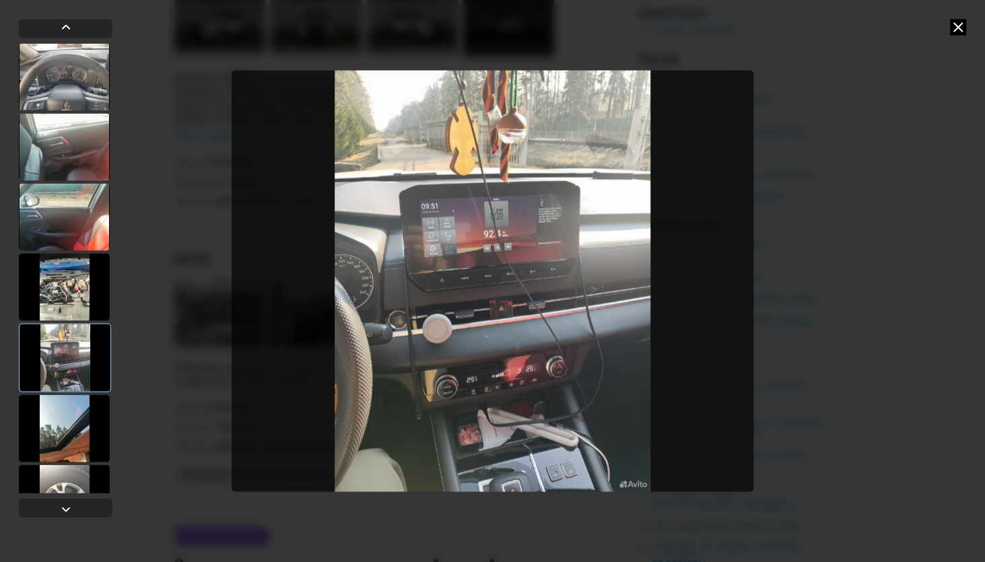
click at [73, 431] on div at bounding box center [64, 428] width 91 height 67
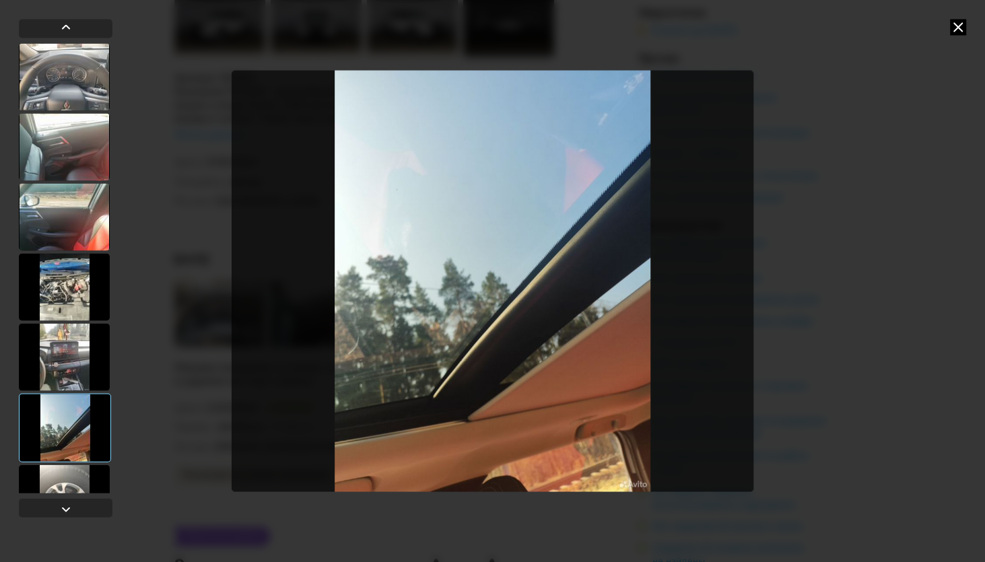
click at [68, 473] on div at bounding box center [64, 498] width 91 height 67
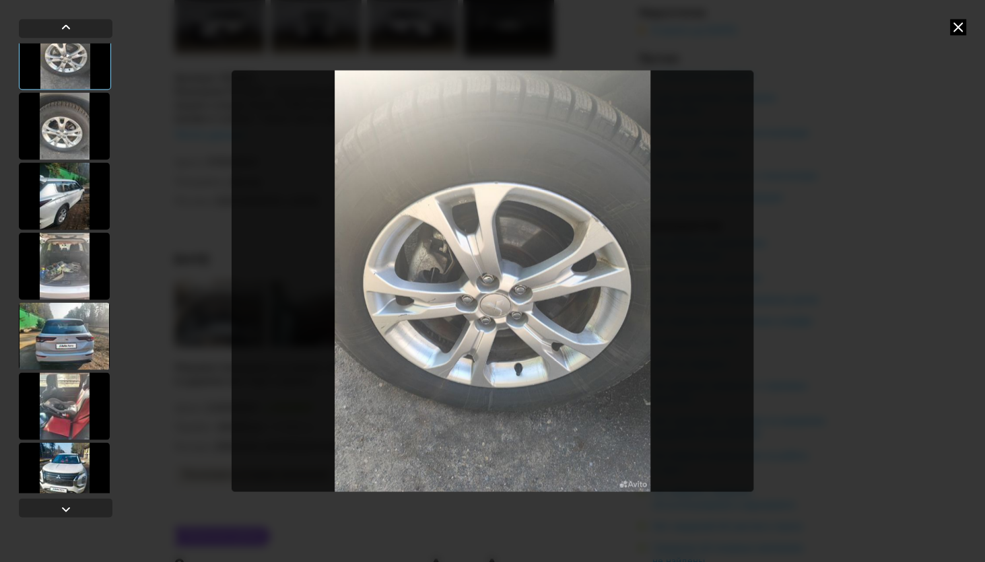
scroll to position [490, 0]
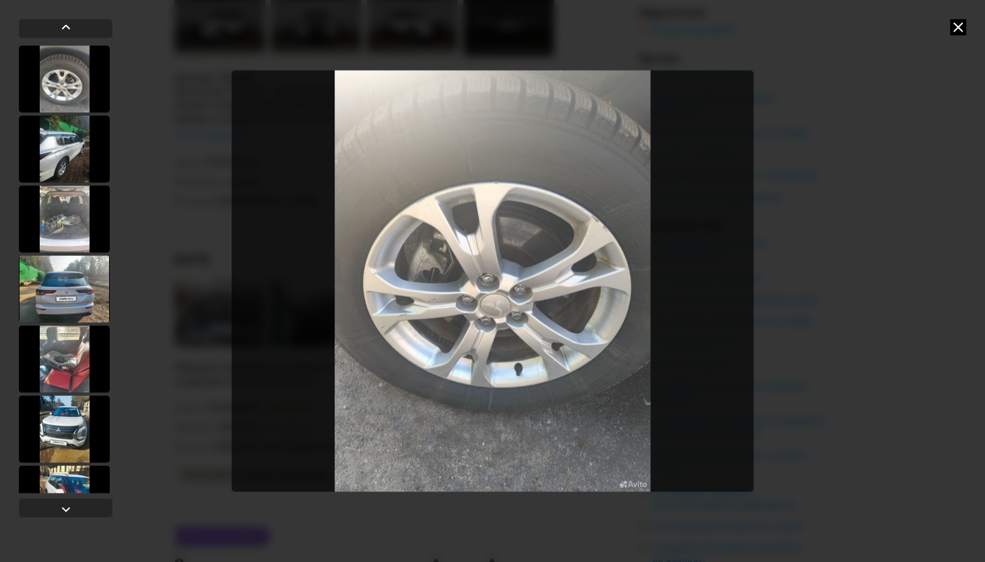
click at [61, 160] on div at bounding box center [64, 148] width 91 height 67
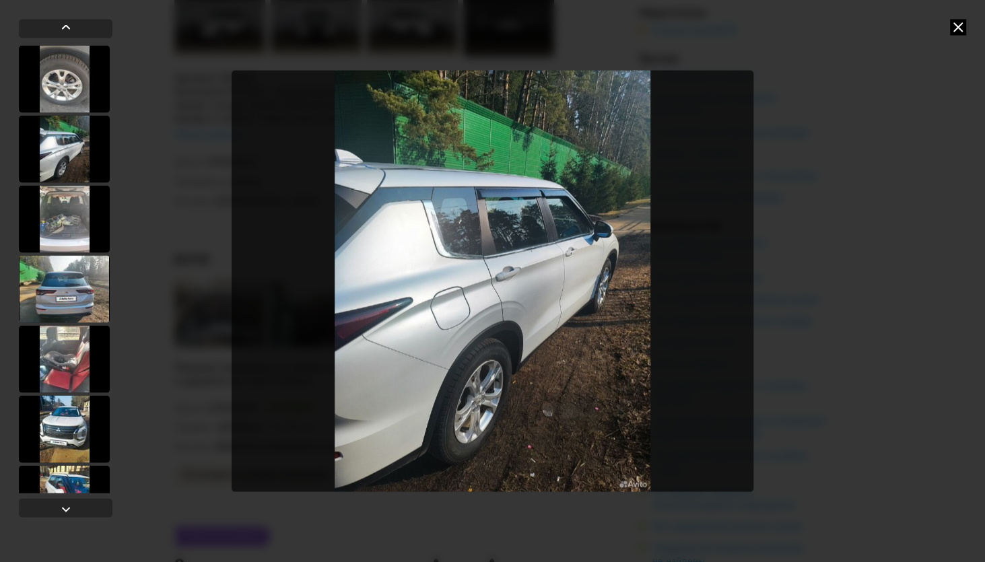
scroll to position [488, 0]
click at [66, 218] on div at bounding box center [64, 220] width 91 height 67
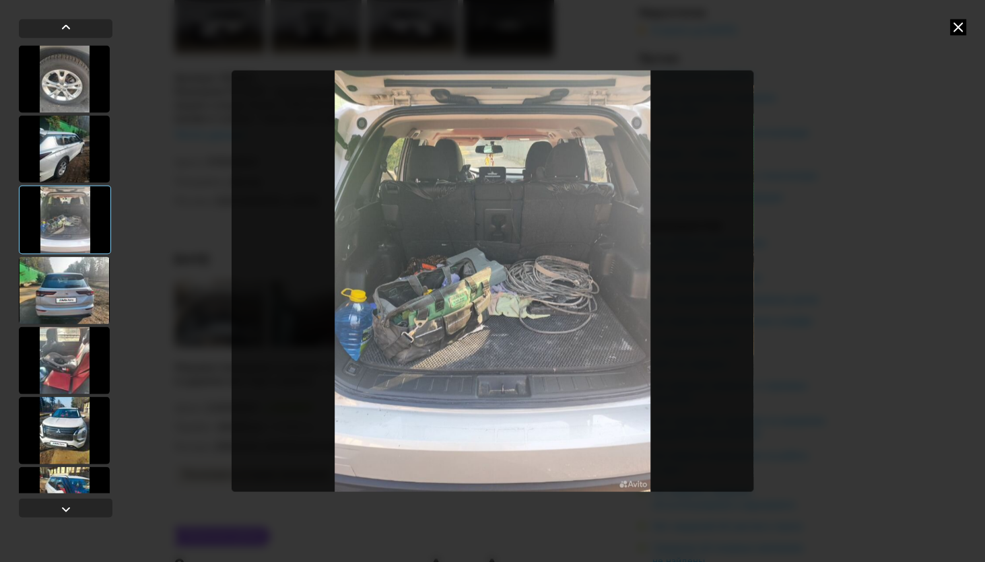
click at [65, 284] on div at bounding box center [64, 290] width 91 height 67
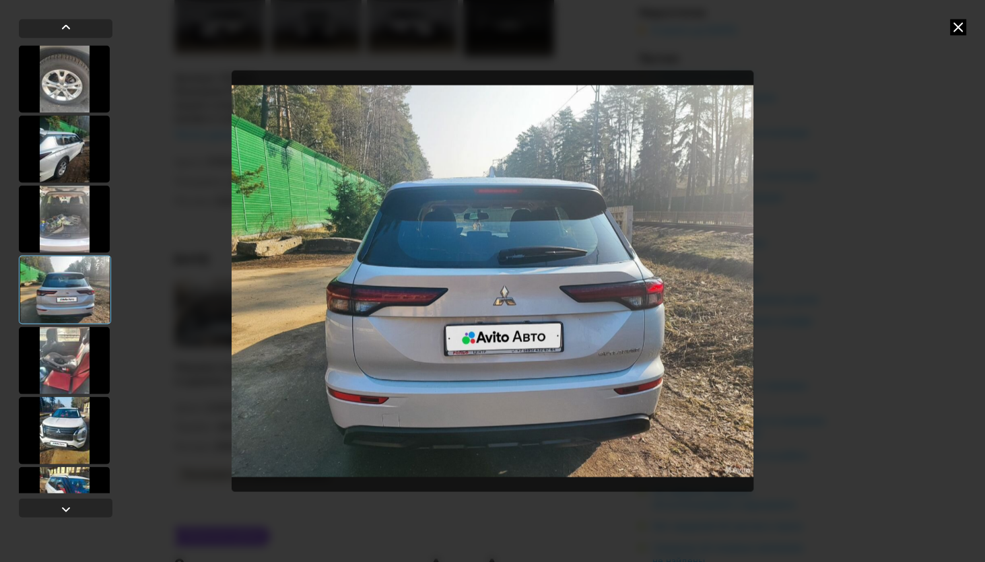
click at [68, 336] on div at bounding box center [64, 360] width 91 height 67
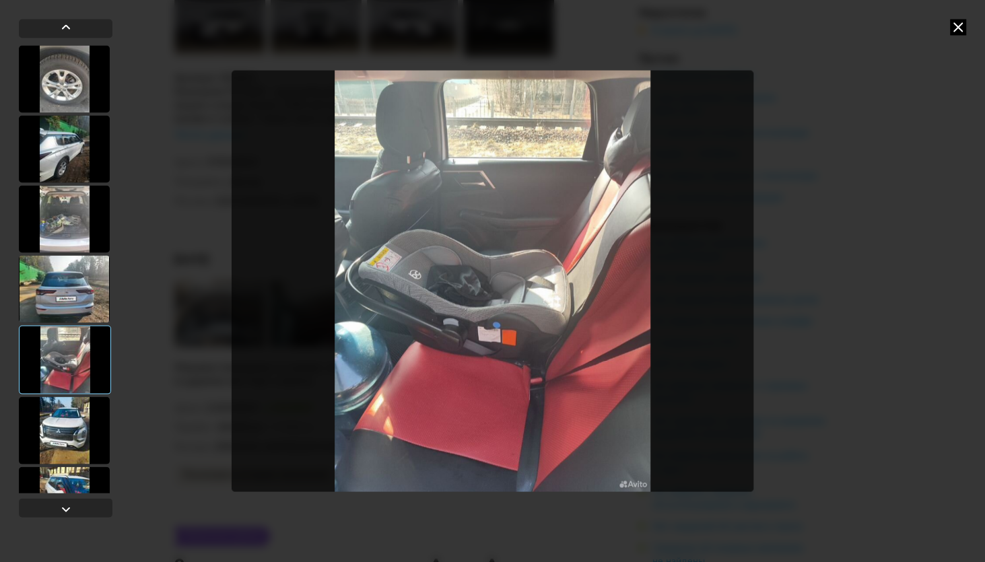
click at [62, 438] on div at bounding box center [64, 430] width 91 height 67
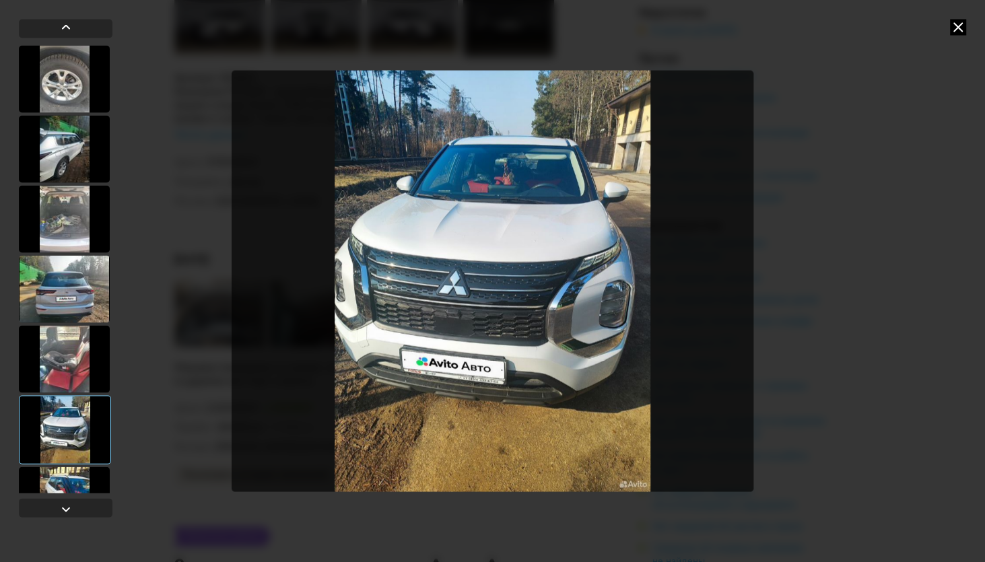
click at [67, 481] on div at bounding box center [64, 500] width 91 height 67
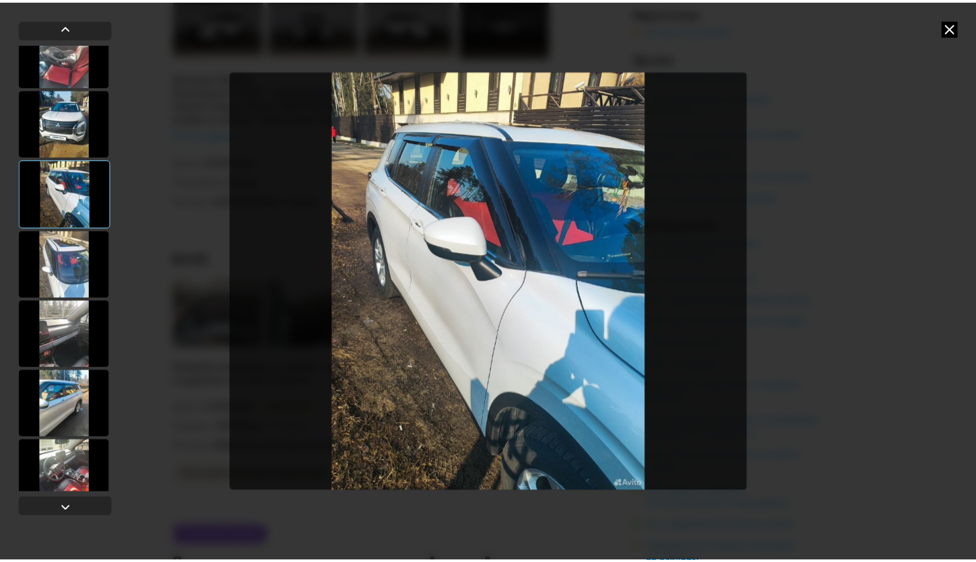
scroll to position [812, 0]
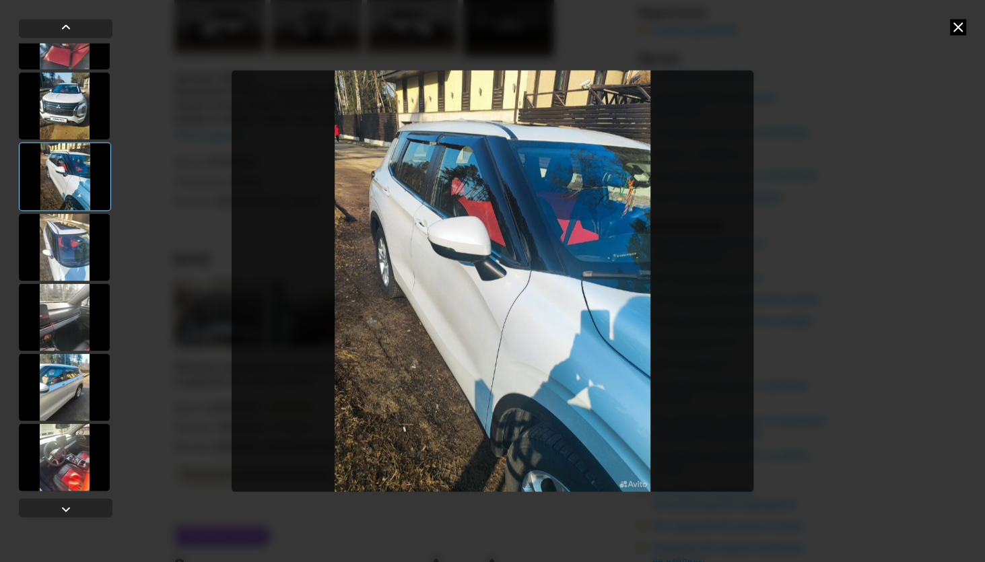
click at [62, 257] on div at bounding box center [64, 247] width 91 height 67
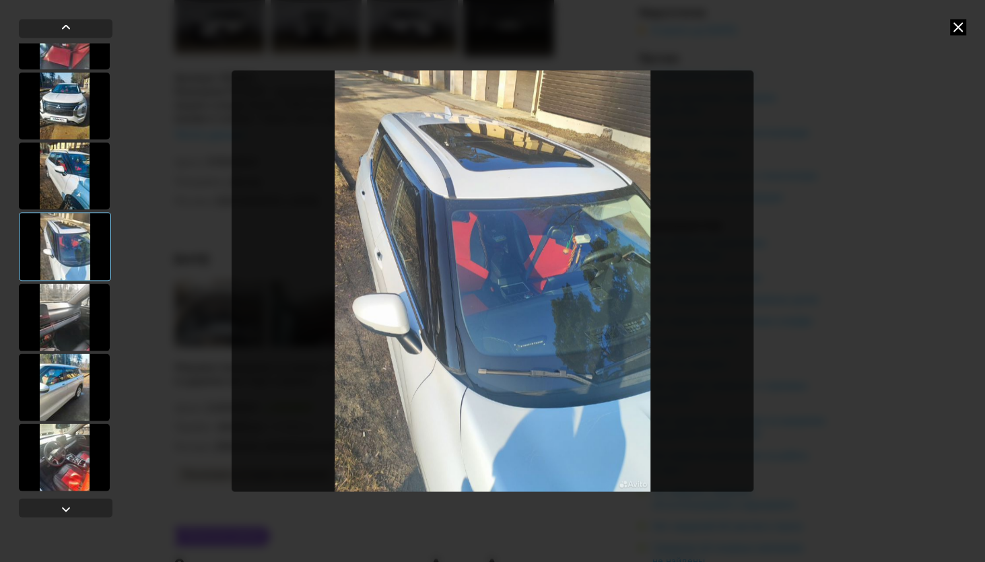
click at [69, 315] on div at bounding box center [64, 317] width 91 height 67
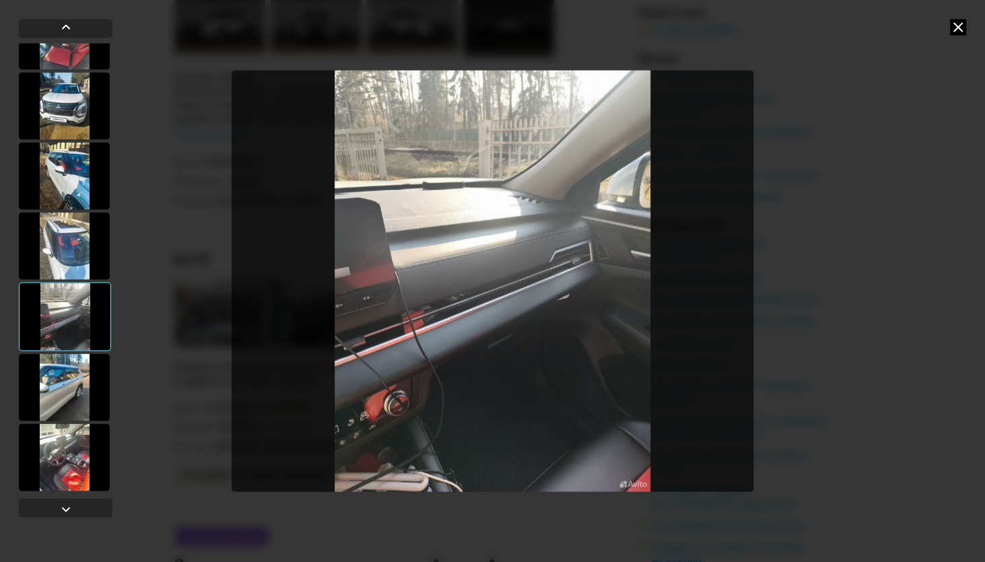
click at [73, 384] on div at bounding box center [64, 387] width 91 height 67
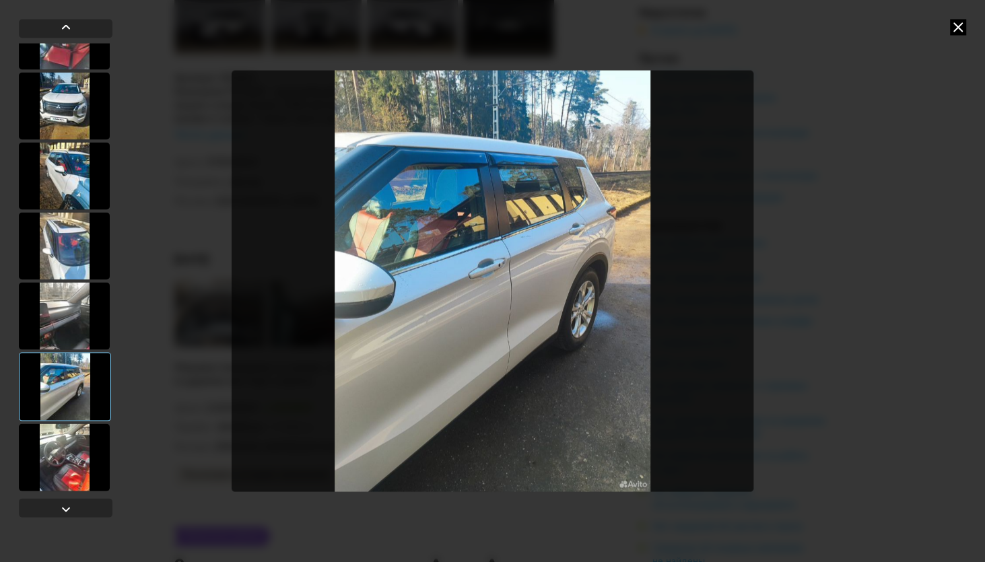
click at [73, 453] on div at bounding box center [64, 457] width 91 height 67
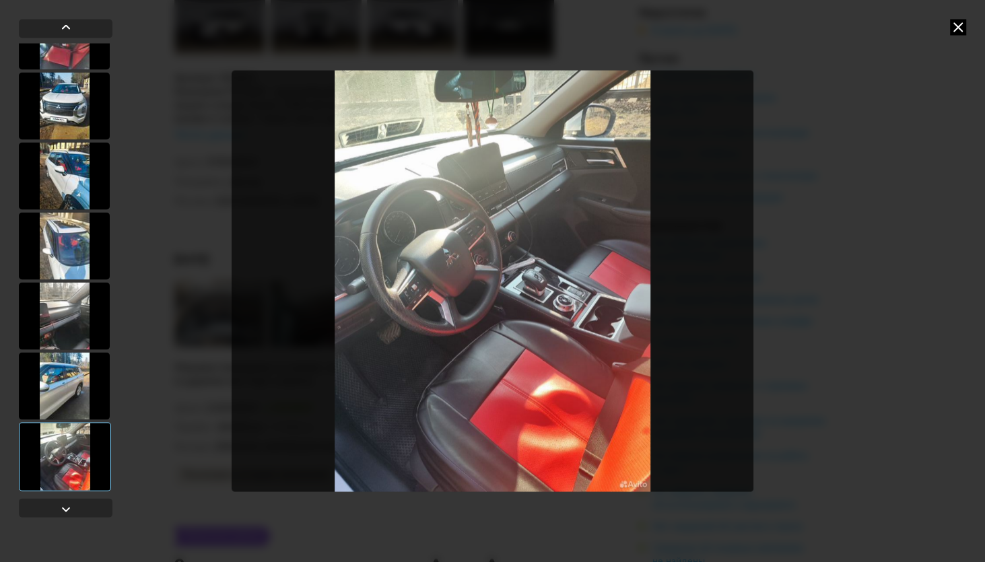
click at [75, 55] on div at bounding box center [64, 35] width 91 height 67
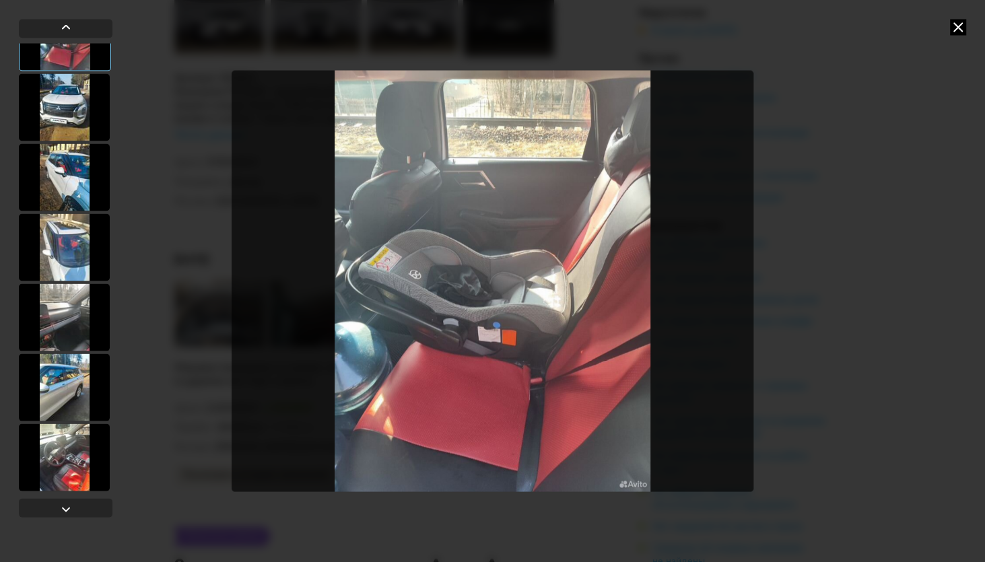
click at [71, 456] on div at bounding box center [64, 457] width 91 height 67
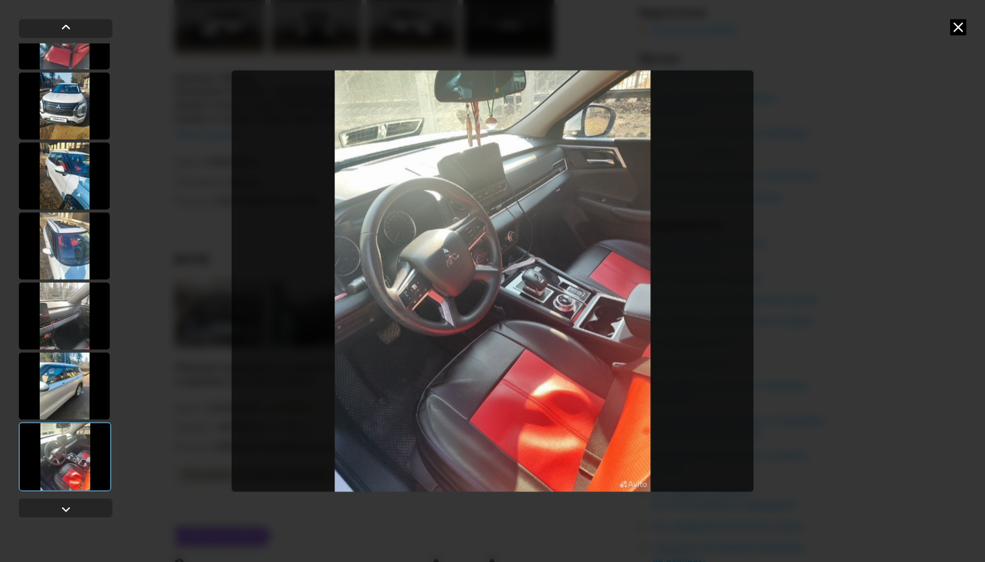
click at [523, 287] on img "Go to Slide 18" at bounding box center [493, 281] width 522 height 422
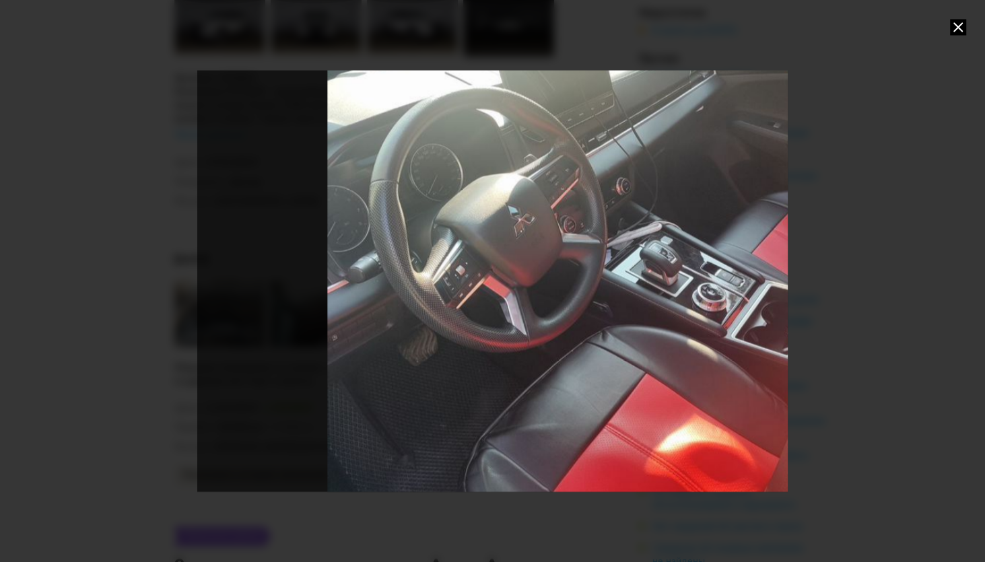
click at [957, 32] on icon at bounding box center [958, 27] width 16 height 16
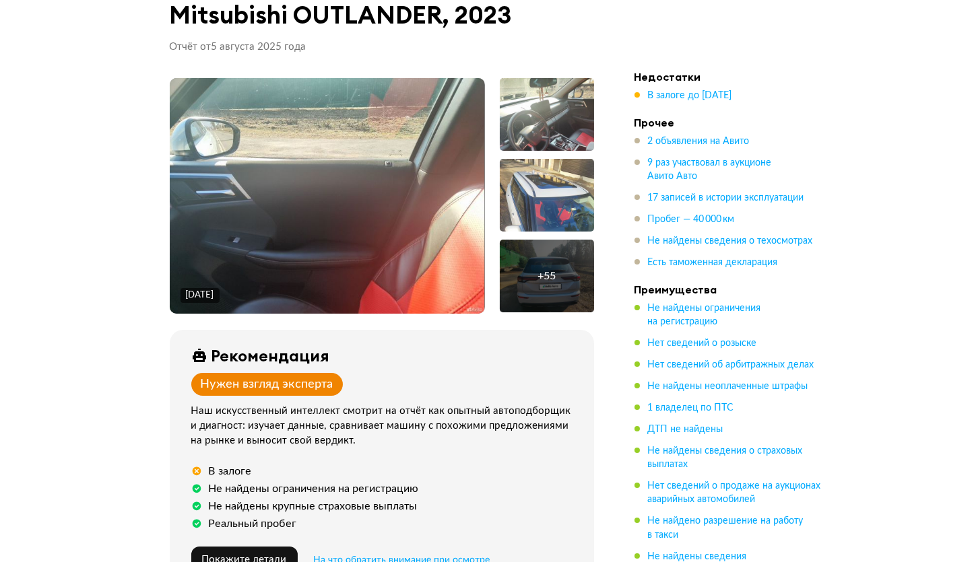
scroll to position [0, 0]
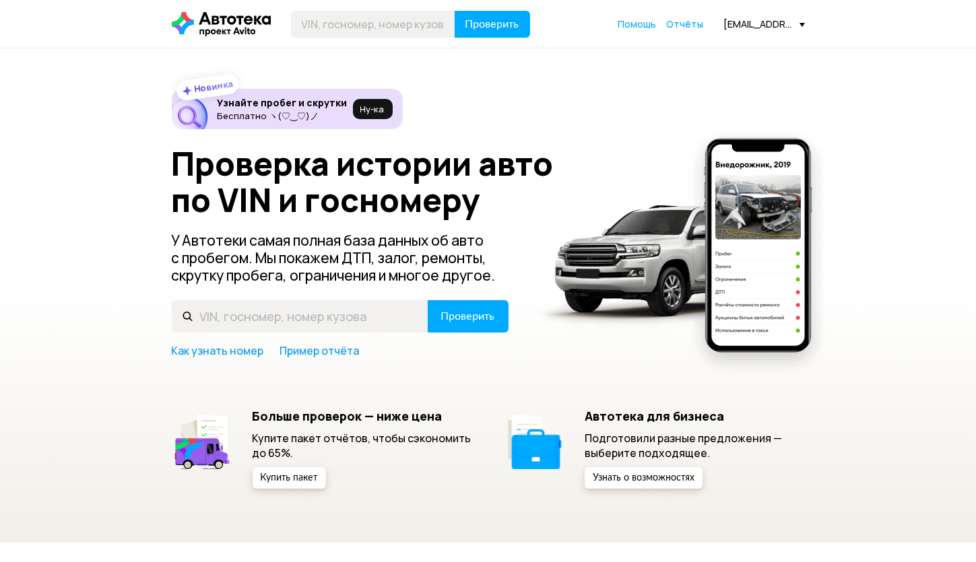
click at [793, 22] on div "[EMAIL_ADDRESS][DOMAIN_NAME]" at bounding box center [764, 24] width 81 height 13
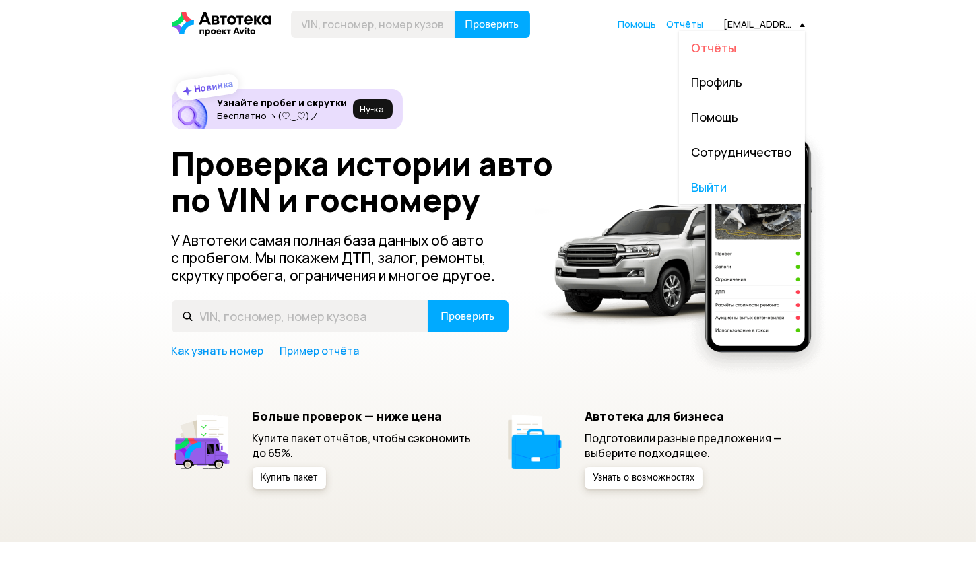
click at [736, 46] on span "Отчёты" at bounding box center [714, 48] width 45 height 16
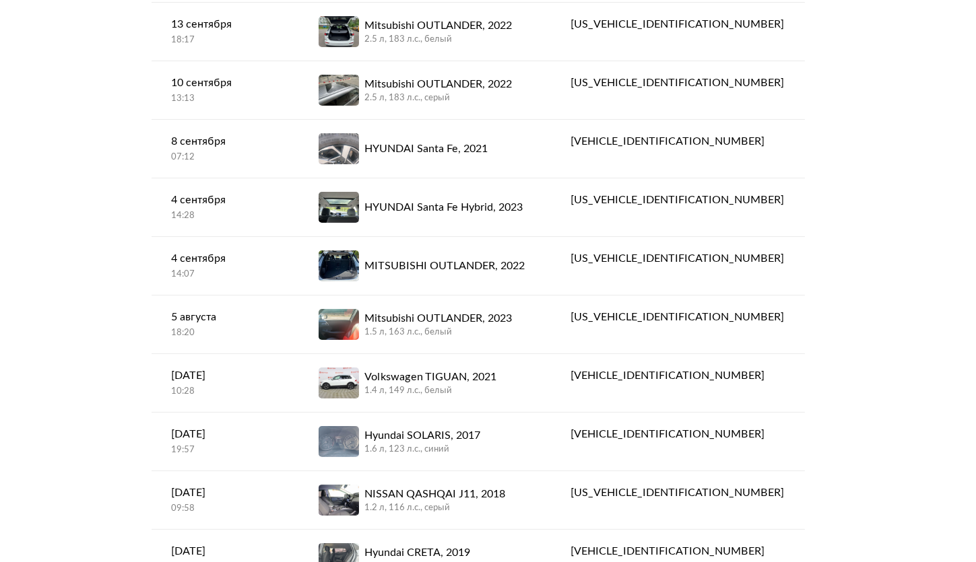
scroll to position [551, 0]
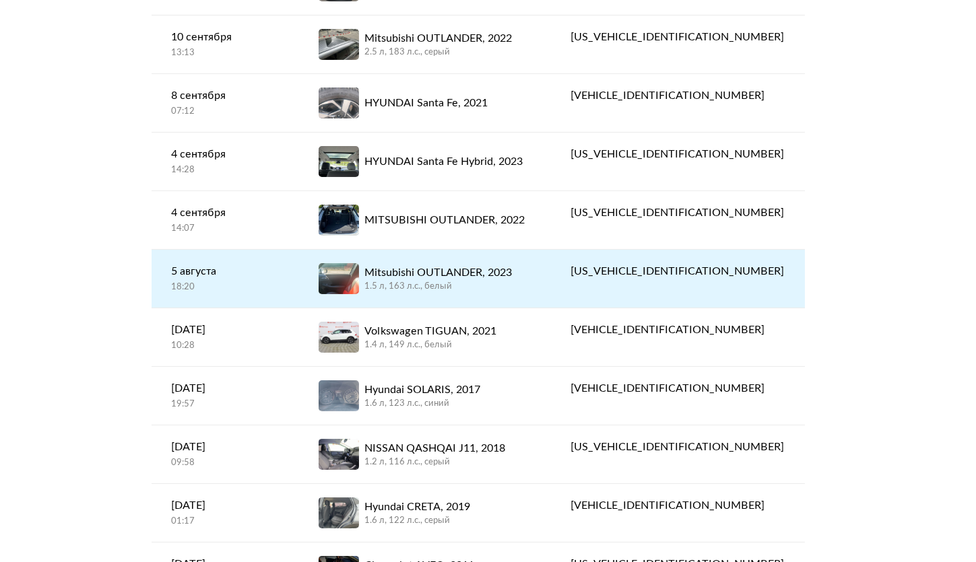
click at [477, 287] on div "1.5 л, 163 л.c., белый" at bounding box center [438, 287] width 148 height 12
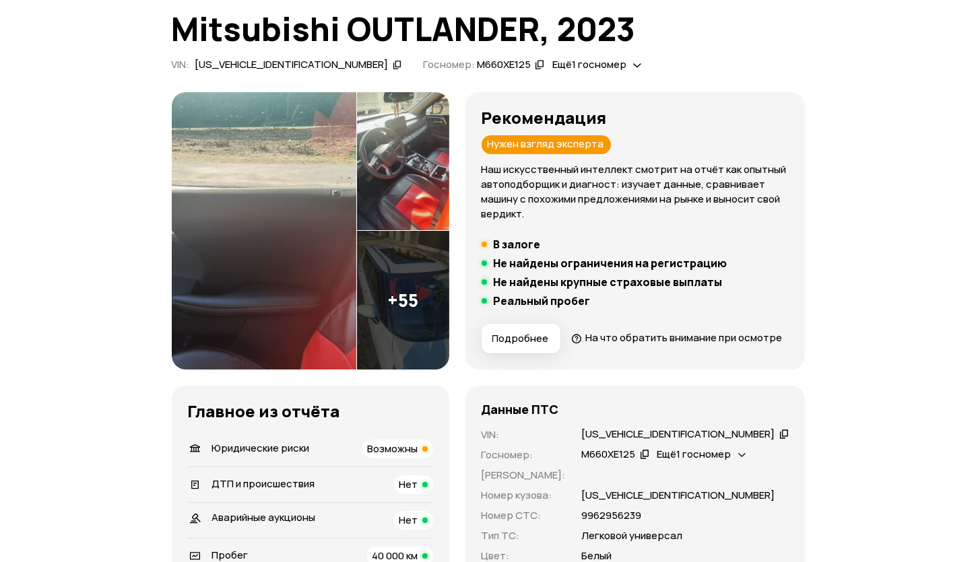
scroll to position [122, 0]
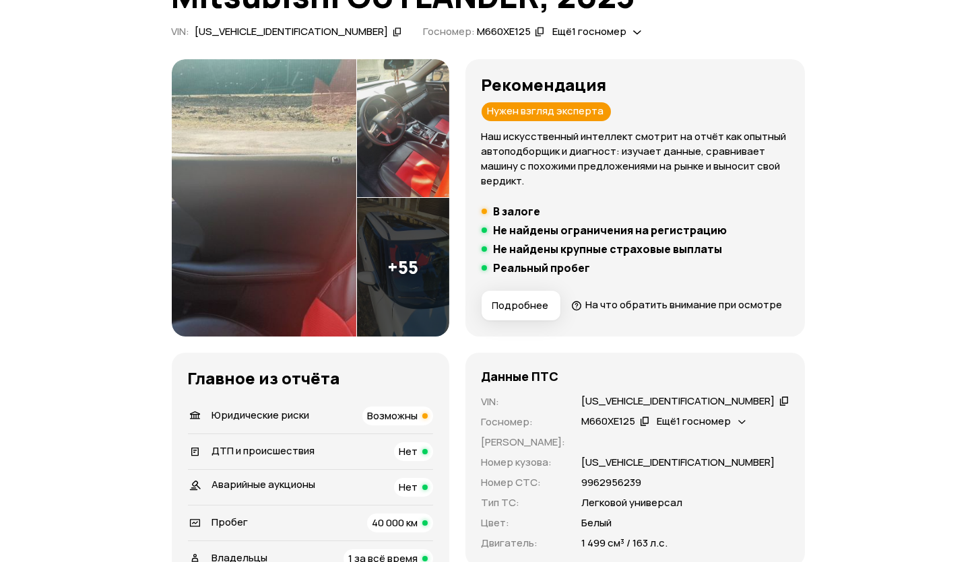
click at [549, 29] on div "Ещё 1 госномер" at bounding box center [597, 32] width 96 height 14
click at [732, 428] on span "Ещё 1 госномер" at bounding box center [694, 421] width 74 height 14
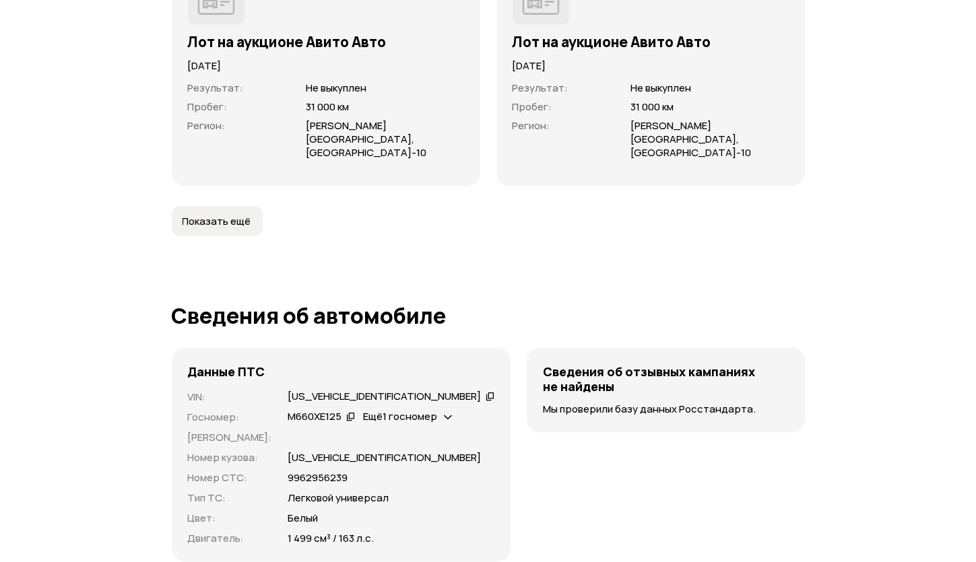
scroll to position [3858, 0]
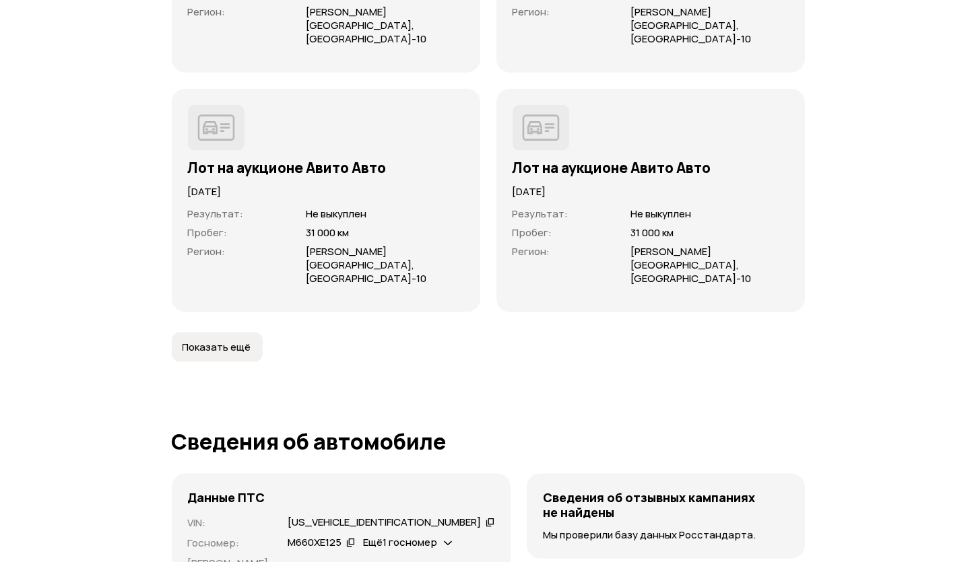
click at [707, 207] on span "Не выкуплен" at bounding box center [709, 213] width 158 height 13
click at [614, 159] on h3 "Лот на аукционе Авито Авто" at bounding box center [651, 168] width 276 height 18
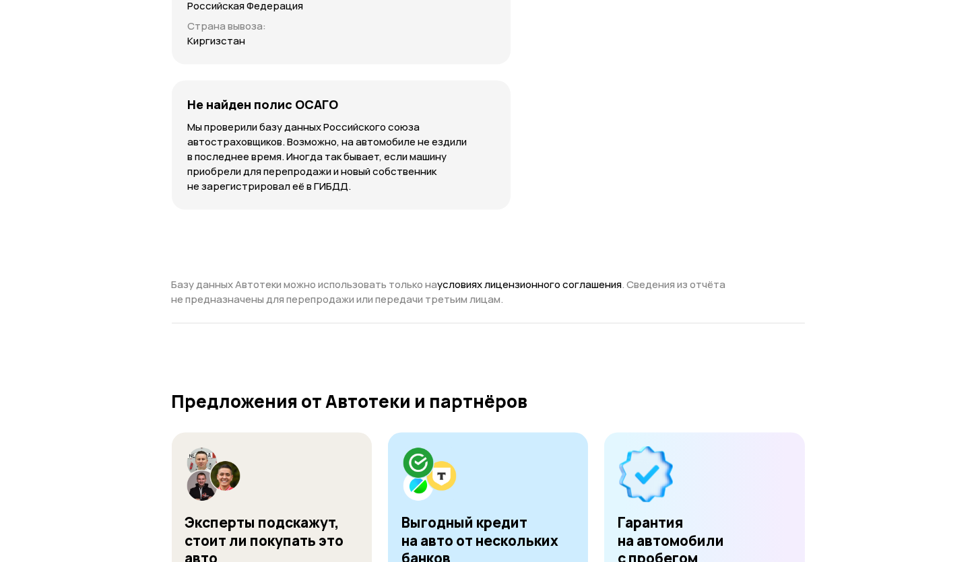
scroll to position [4898, 0]
